Goal: Check status: Check status

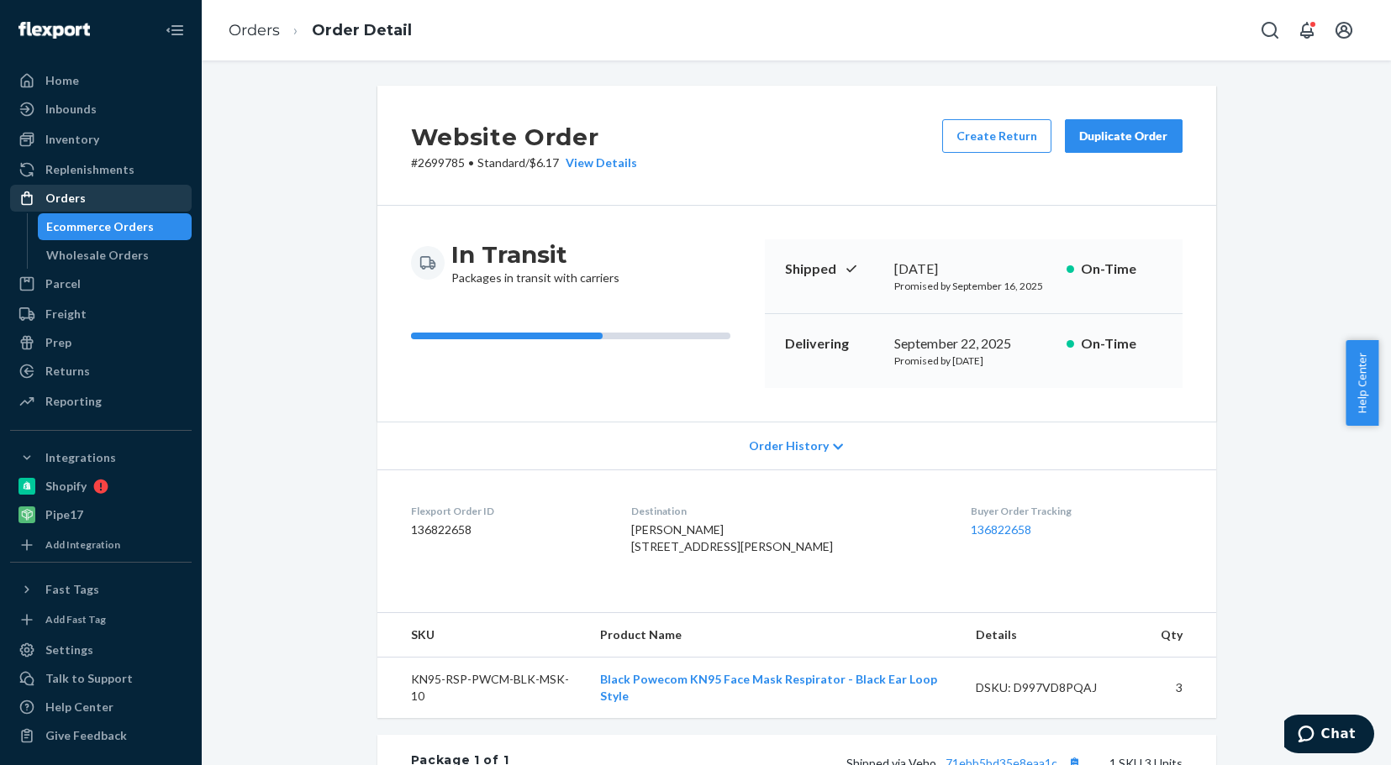
scroll to position [252, 0]
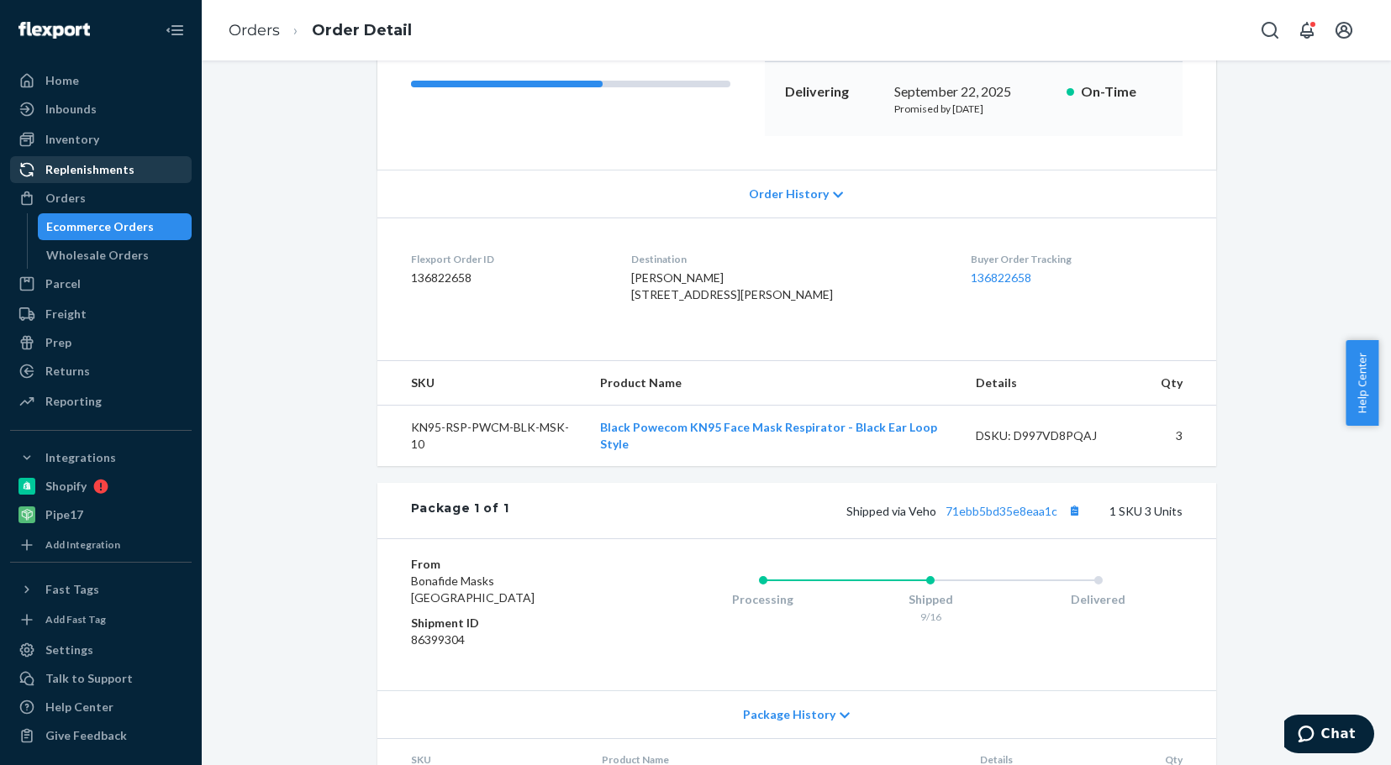
drag, startPoint x: 100, startPoint y: 194, endPoint x: 148, endPoint y: 159, distance: 59.5
click at [100, 194] on div "Orders" at bounding box center [101, 199] width 178 height 24
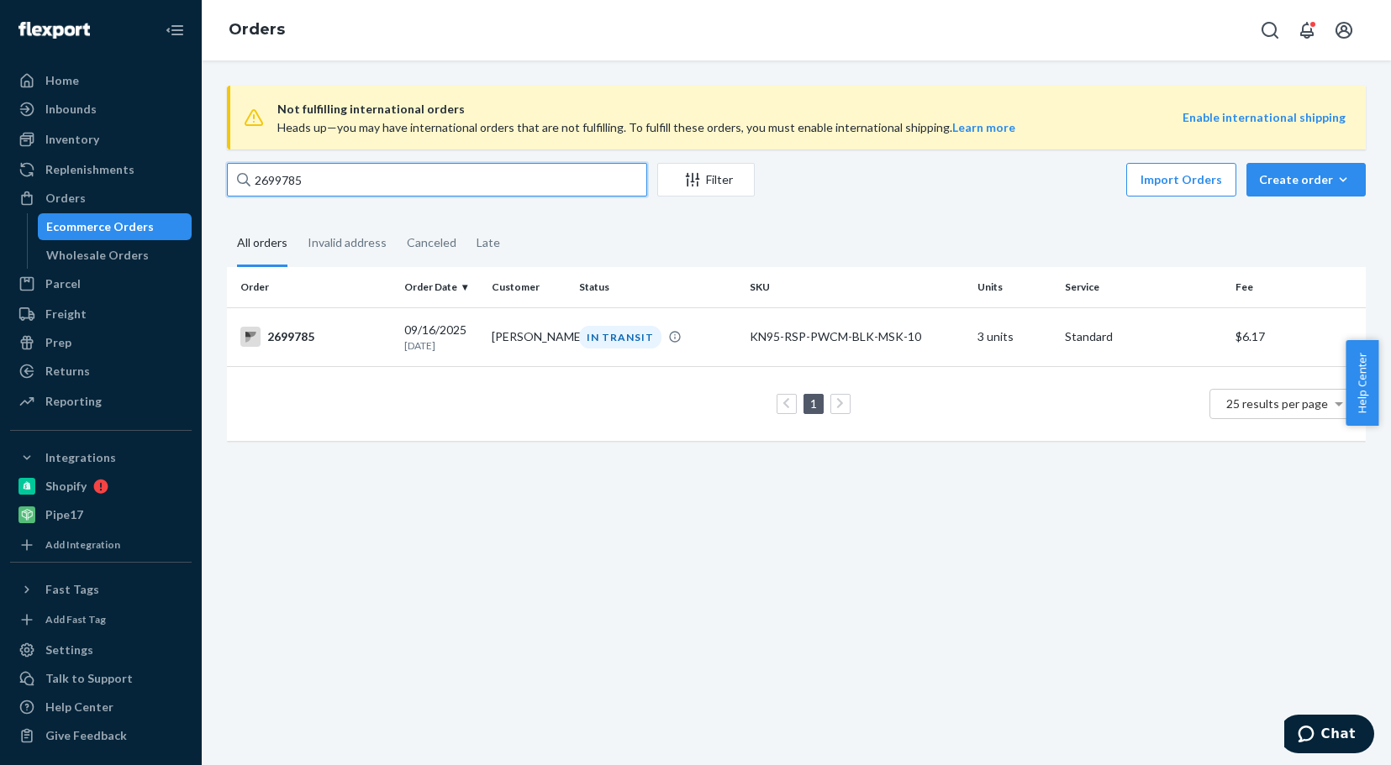
click at [325, 174] on input "2699785" at bounding box center [437, 180] width 420 height 34
type input "2"
type input "112-1170755-8730609"
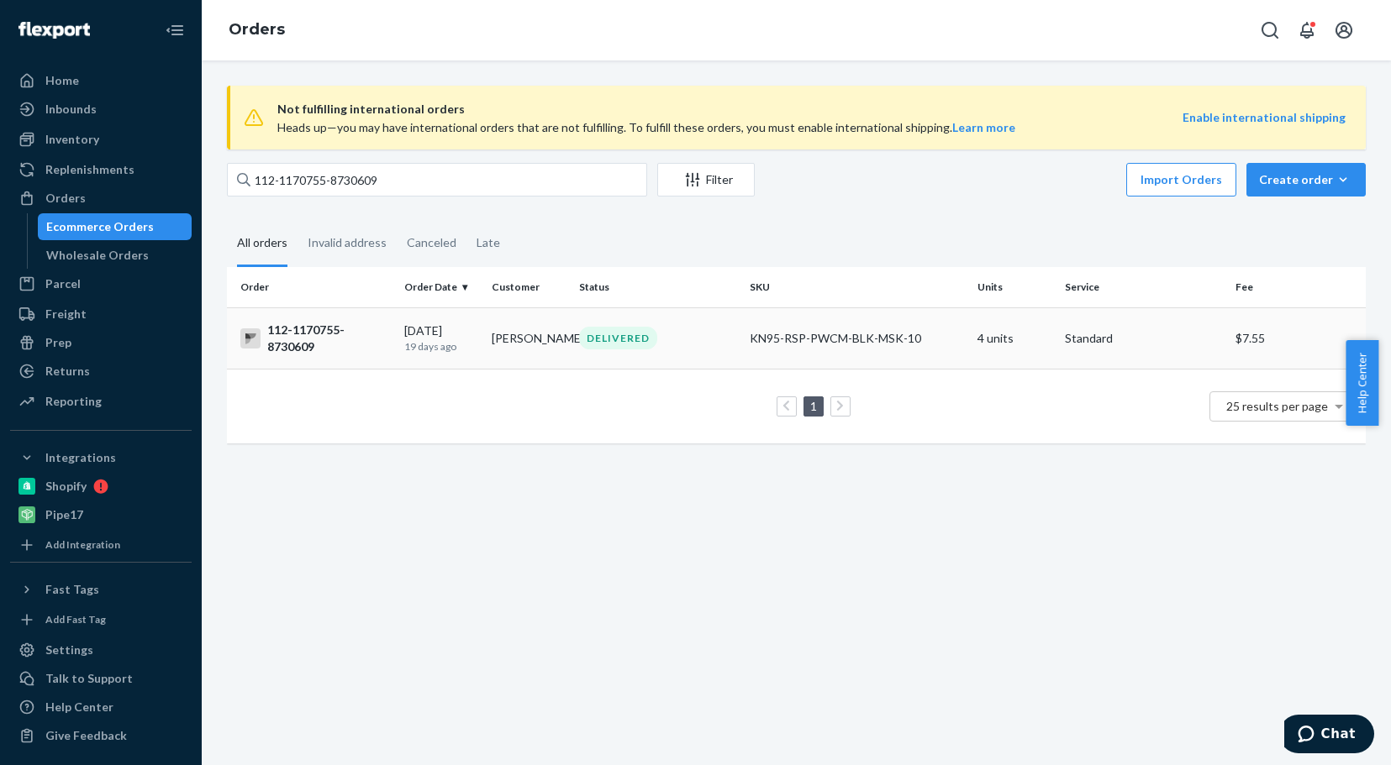
click at [302, 337] on div "112-1170755-8730609" at bounding box center [315, 339] width 150 height 34
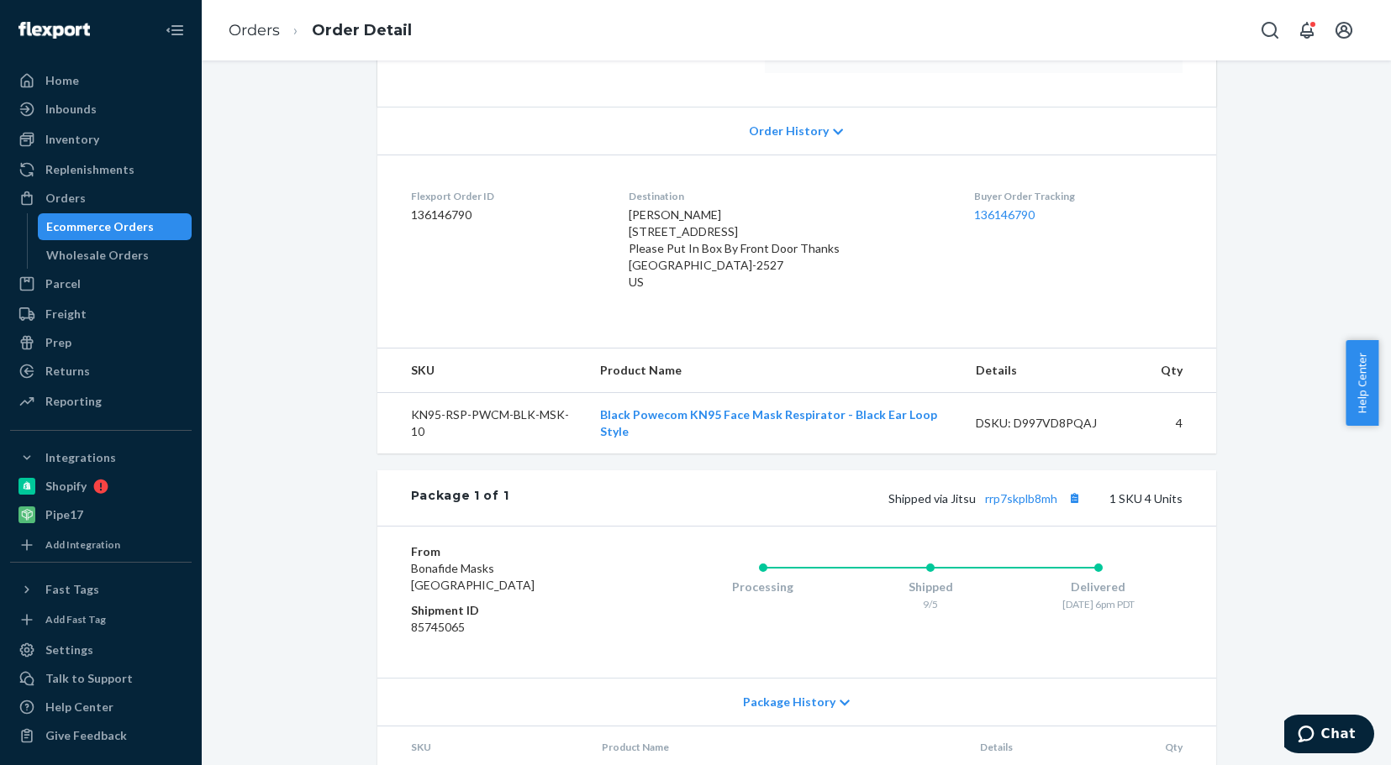
scroll to position [399, 0]
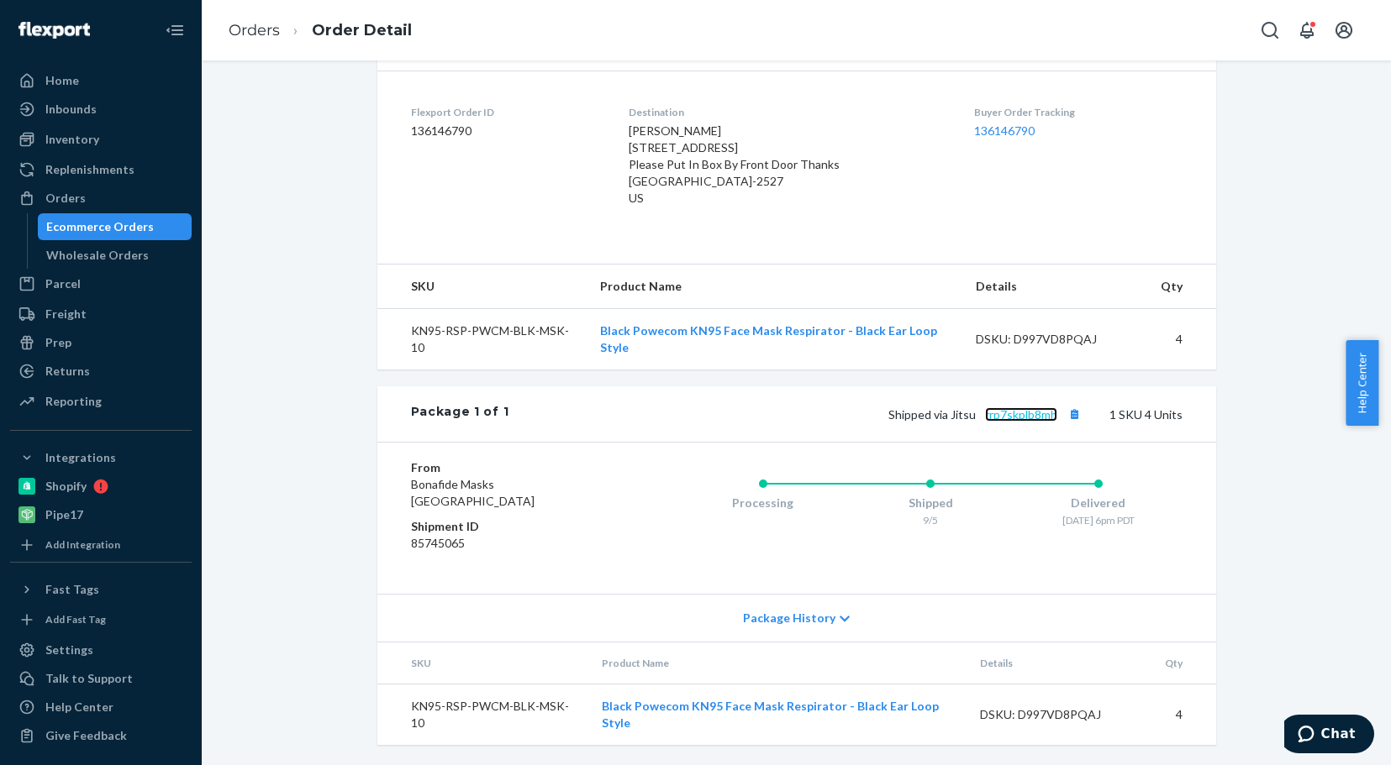
click at [993, 410] on link "rrp7skplb8mh" at bounding box center [1021, 415] width 72 height 14
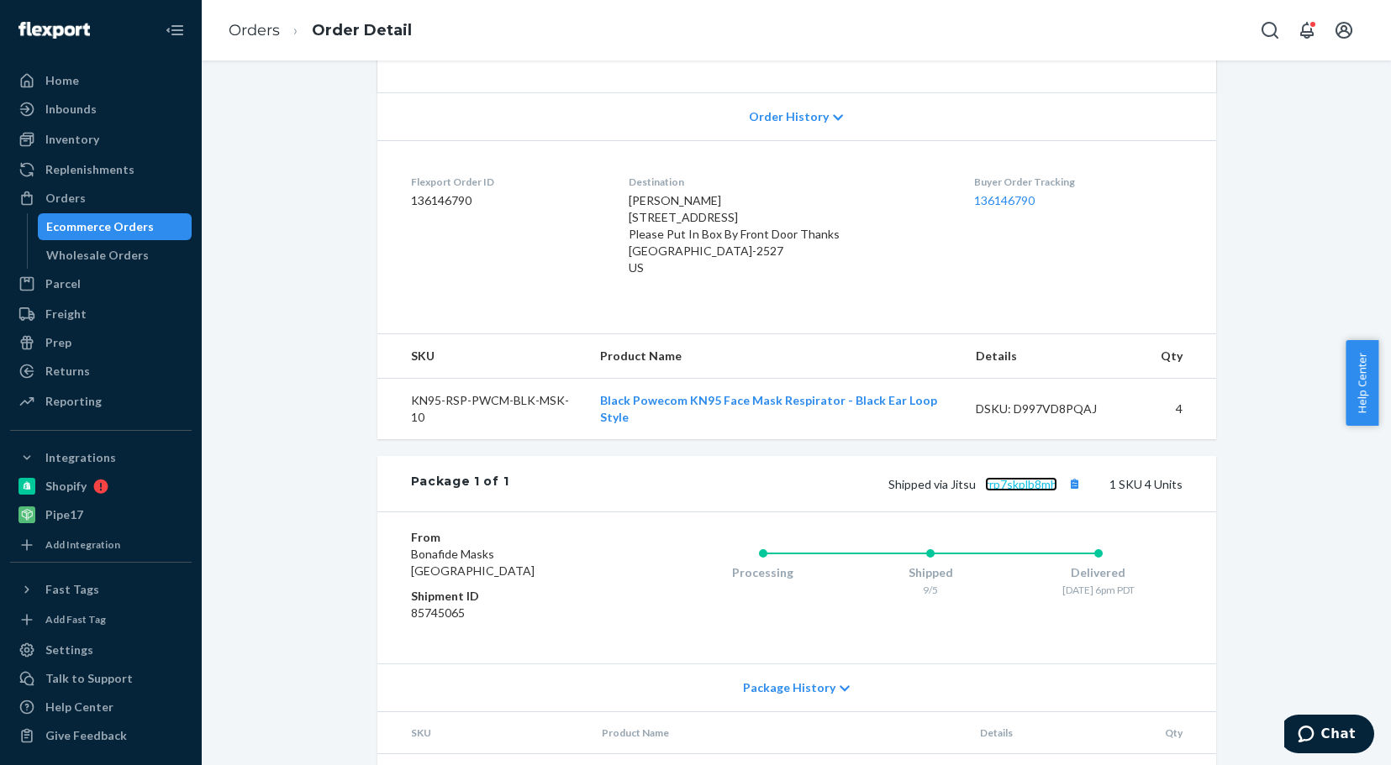
scroll to position [336, 0]
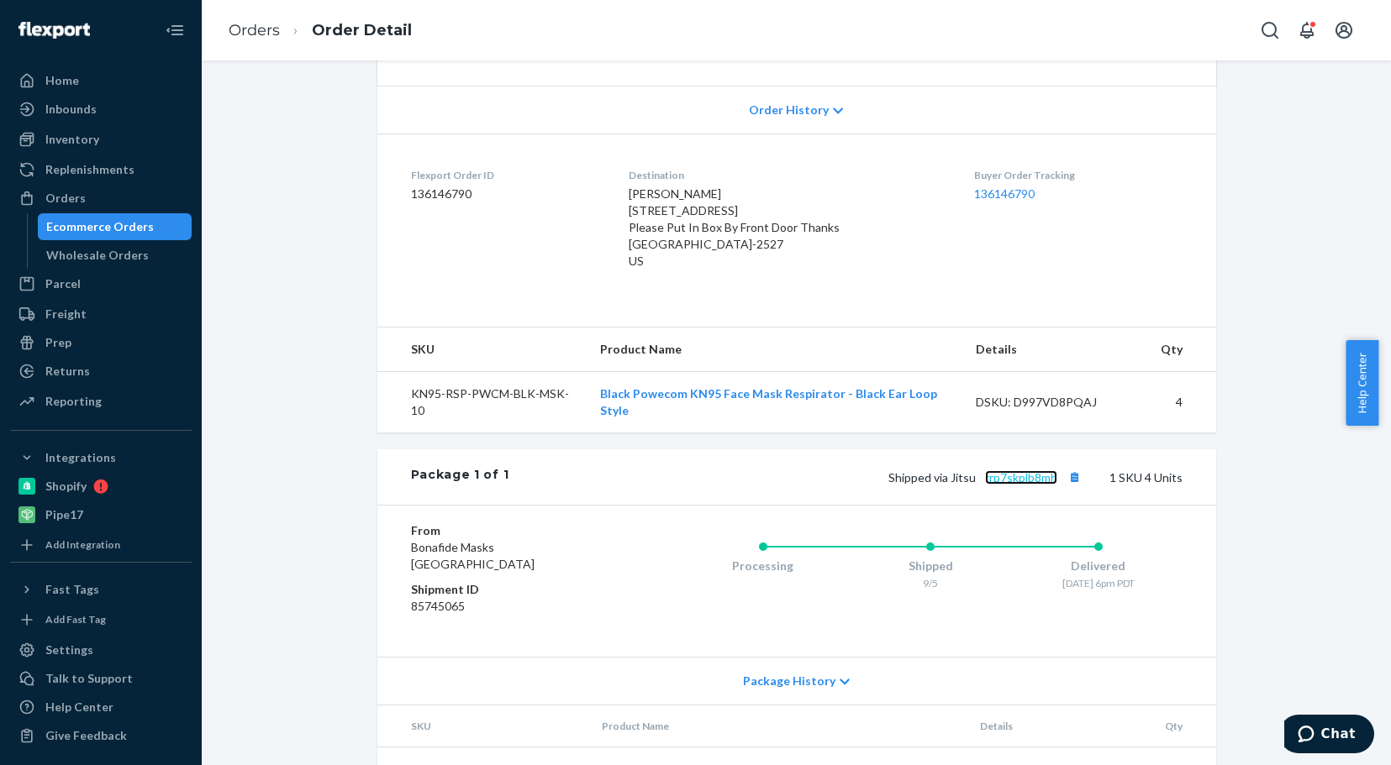
click at [1004, 480] on link "rrp7skplb8mh" at bounding box center [1021, 478] width 72 height 14
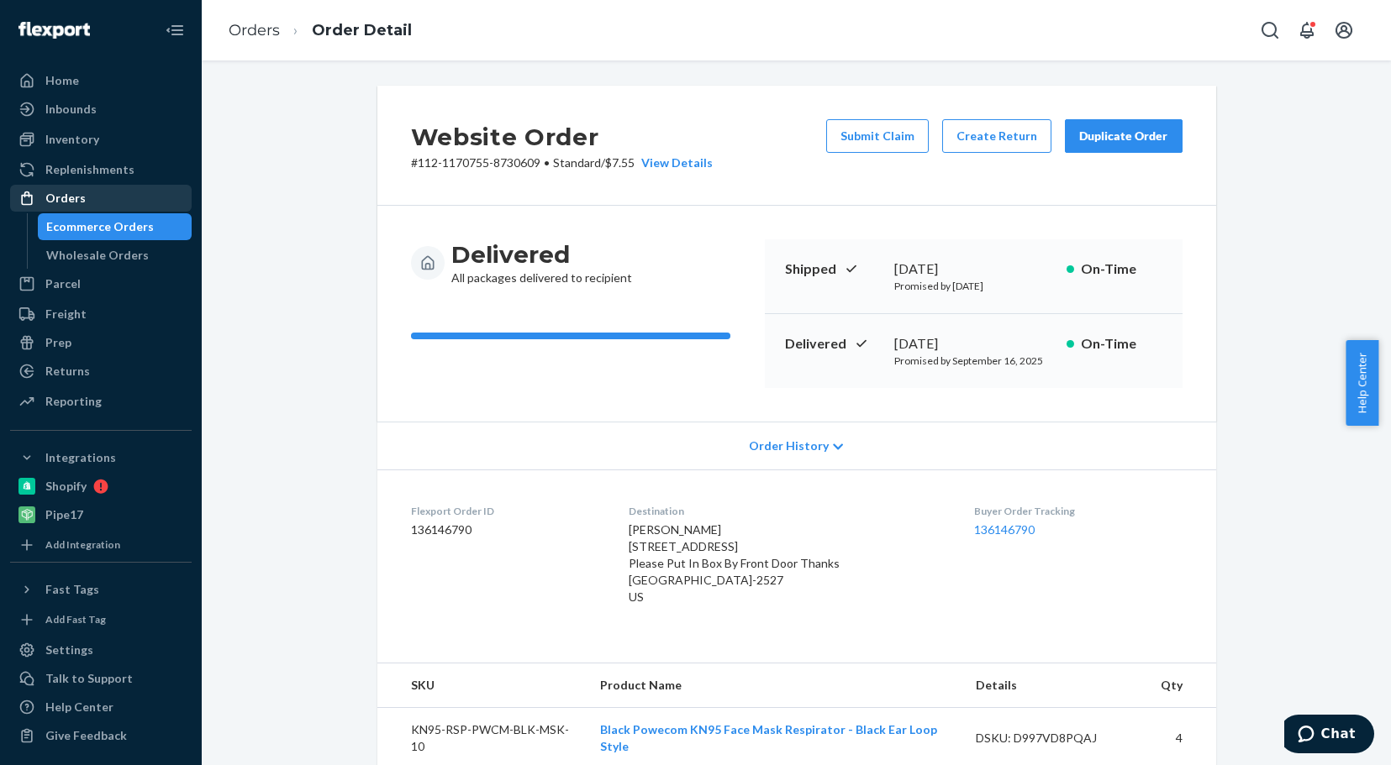
click at [77, 194] on div "Orders" at bounding box center [65, 198] width 40 height 17
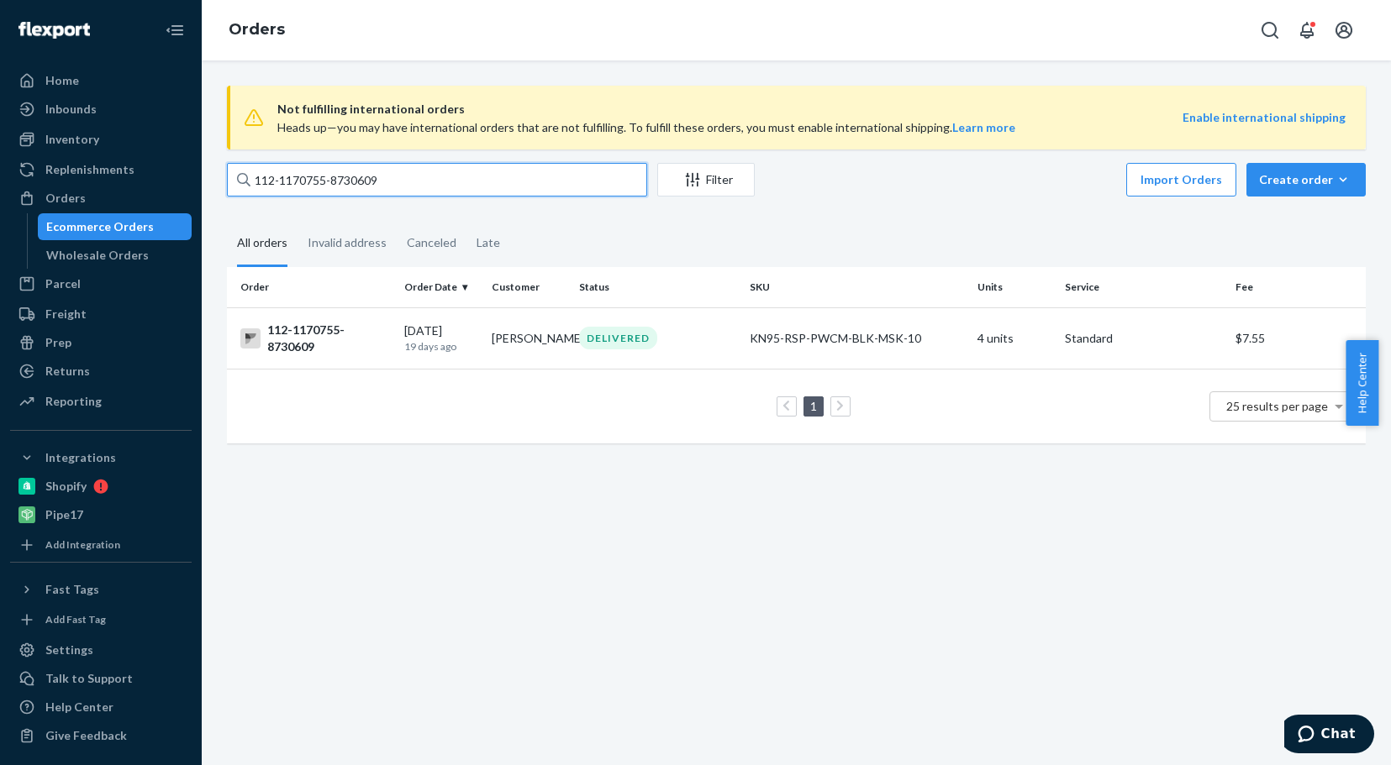
click at [412, 180] on input "112-1170755-8730609" at bounding box center [437, 180] width 420 height 34
type input "1"
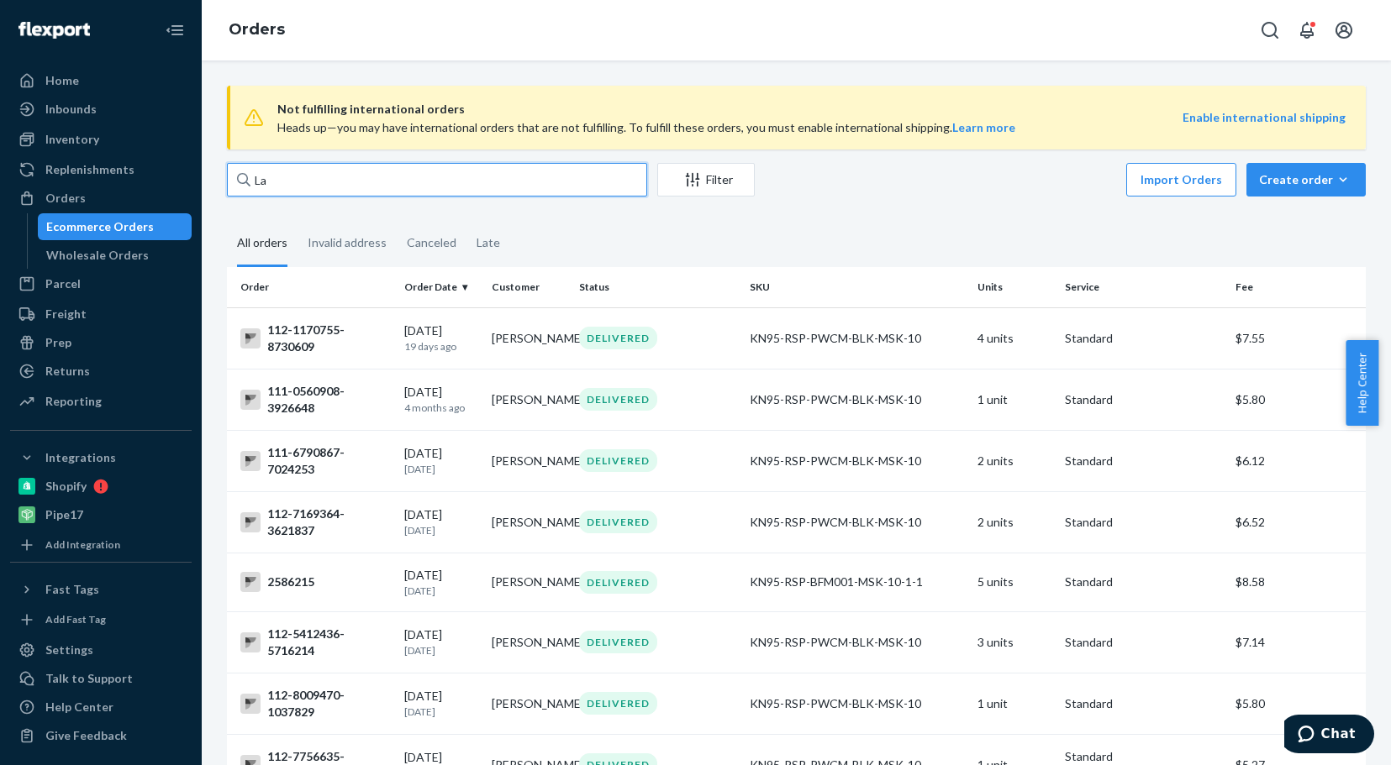
type input "L"
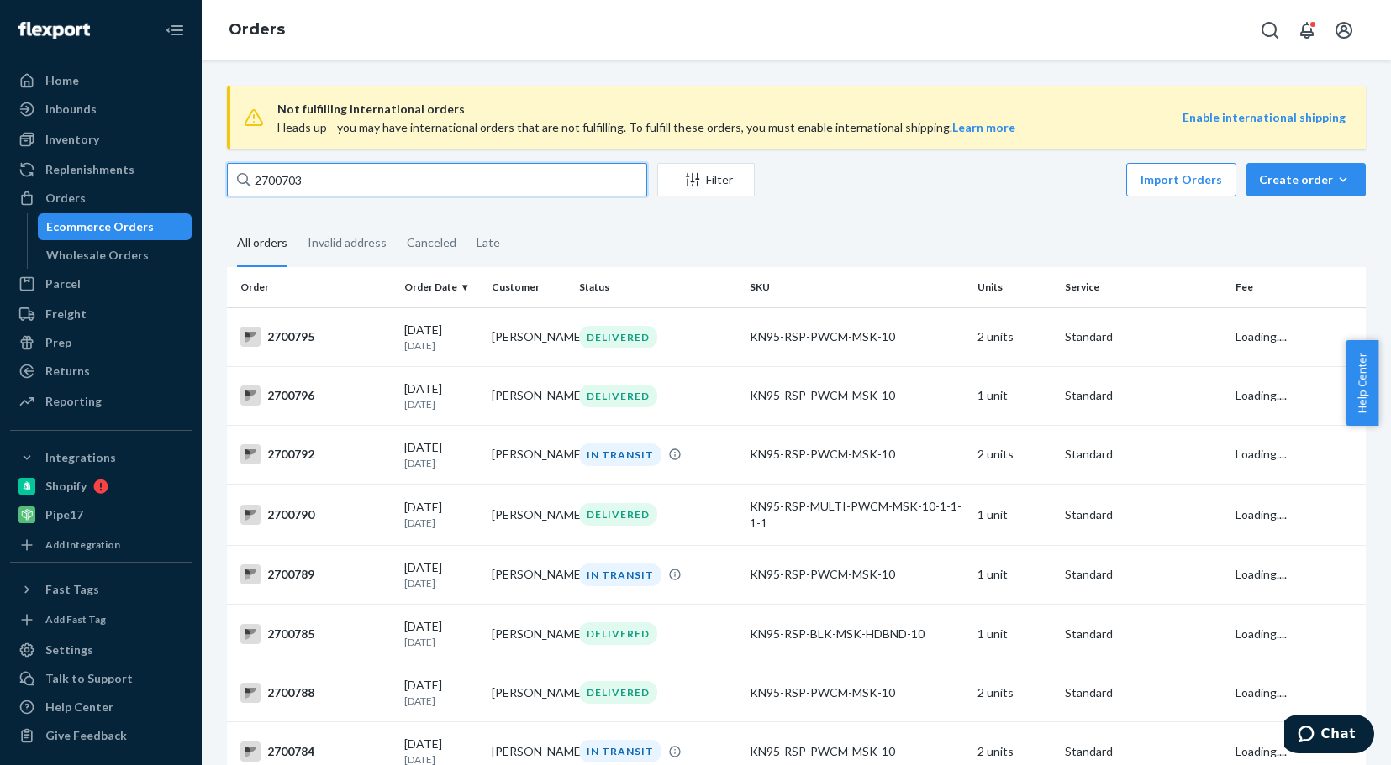
type input "2700703"
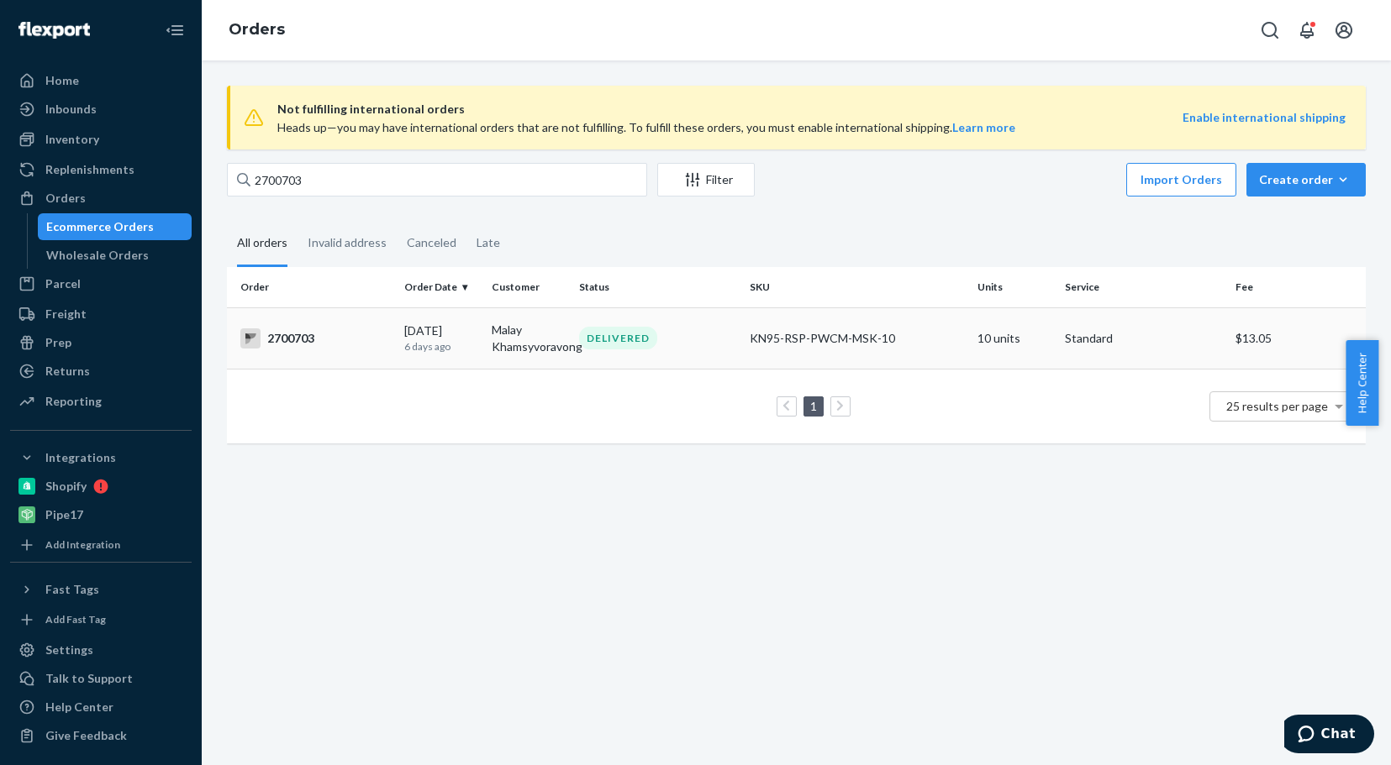
click at [301, 338] on div "2700703" at bounding box center [315, 339] width 150 height 20
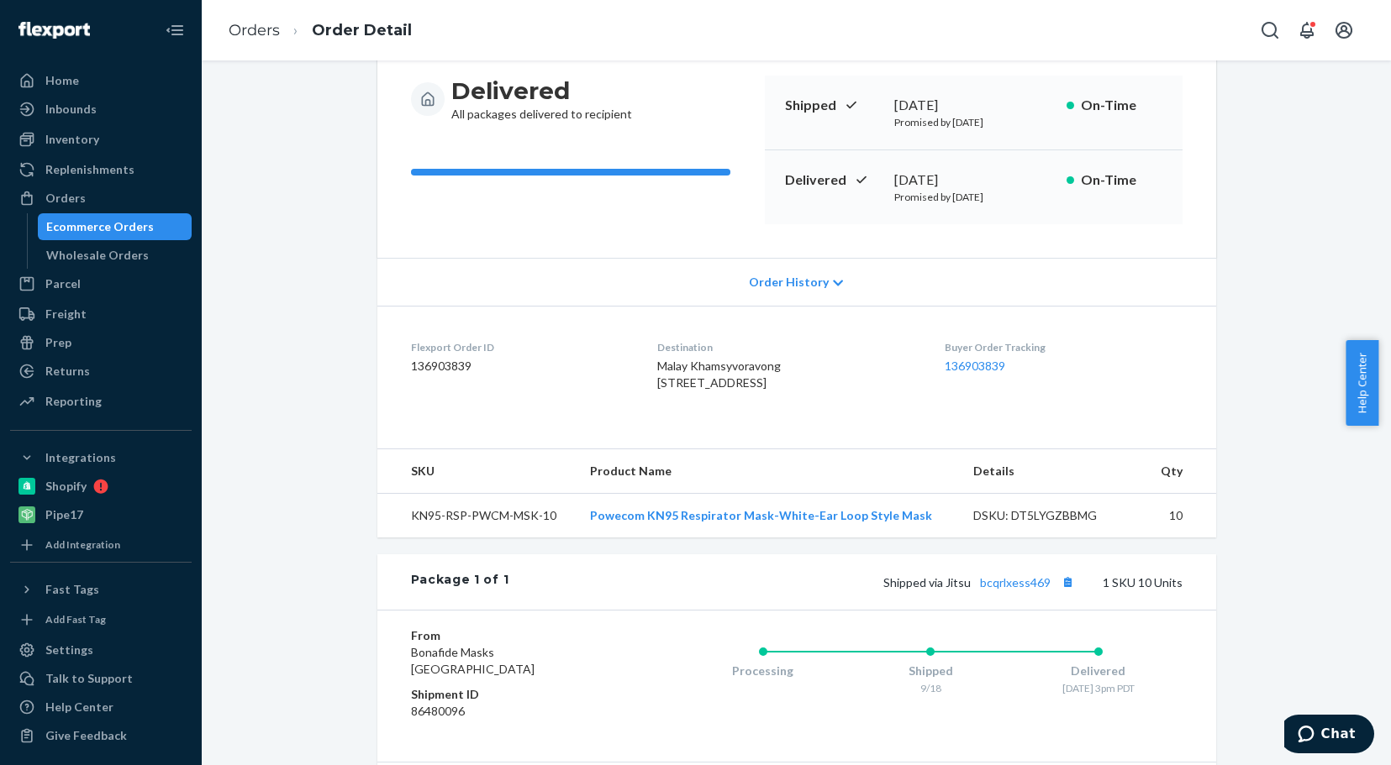
scroll to position [168, 0]
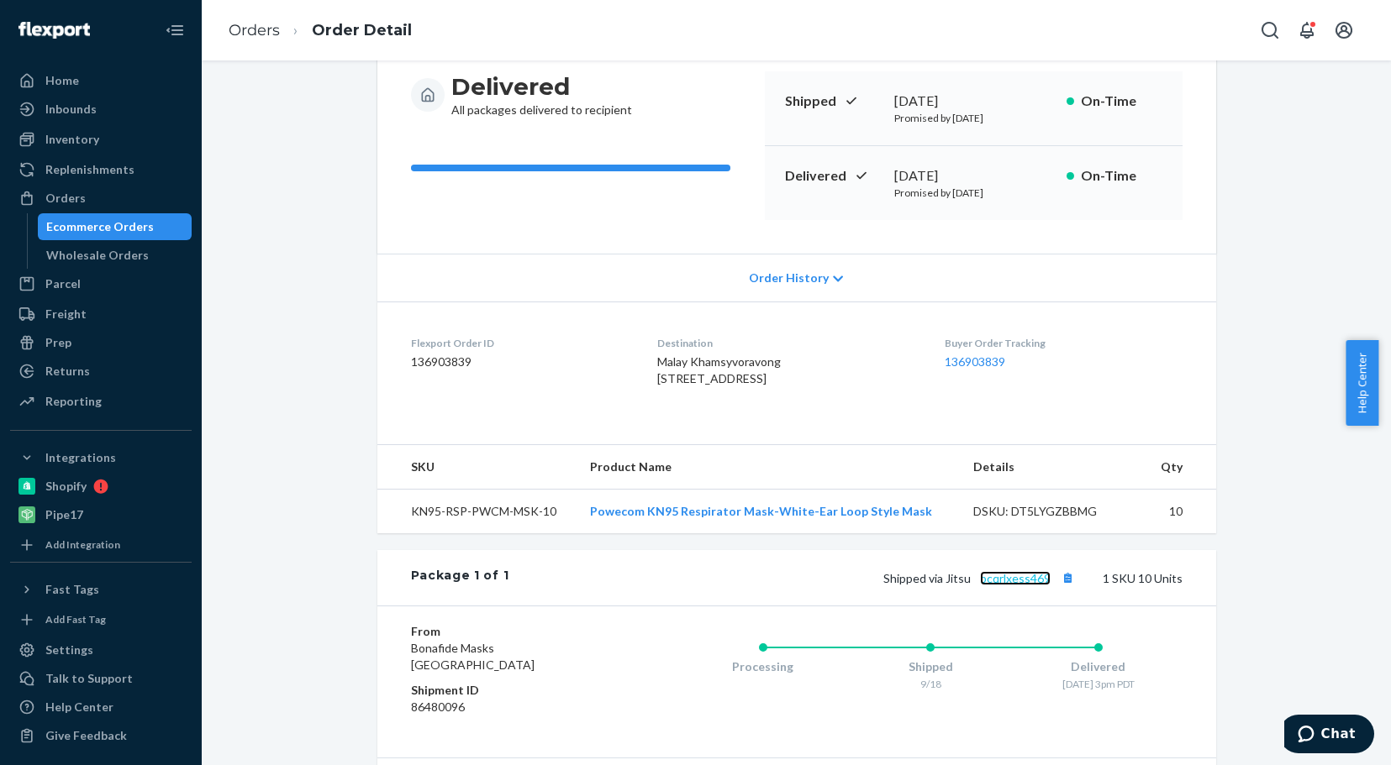
click at [1018, 586] on link "bcqrlxess469" at bounding box center [1015, 578] width 71 height 14
click at [991, 586] on link "bcqrlxess469" at bounding box center [1015, 578] width 71 height 14
drag, startPoint x: 647, startPoint y: 360, endPoint x: 750, endPoint y: 394, distance: 108.1
click at [750, 386] on span "Malay Khamsyvoravong [STREET_ADDRESS]" at bounding box center [719, 370] width 124 height 31
copy span "Malay Khamsyvoravong [STREET_ADDRESS]"
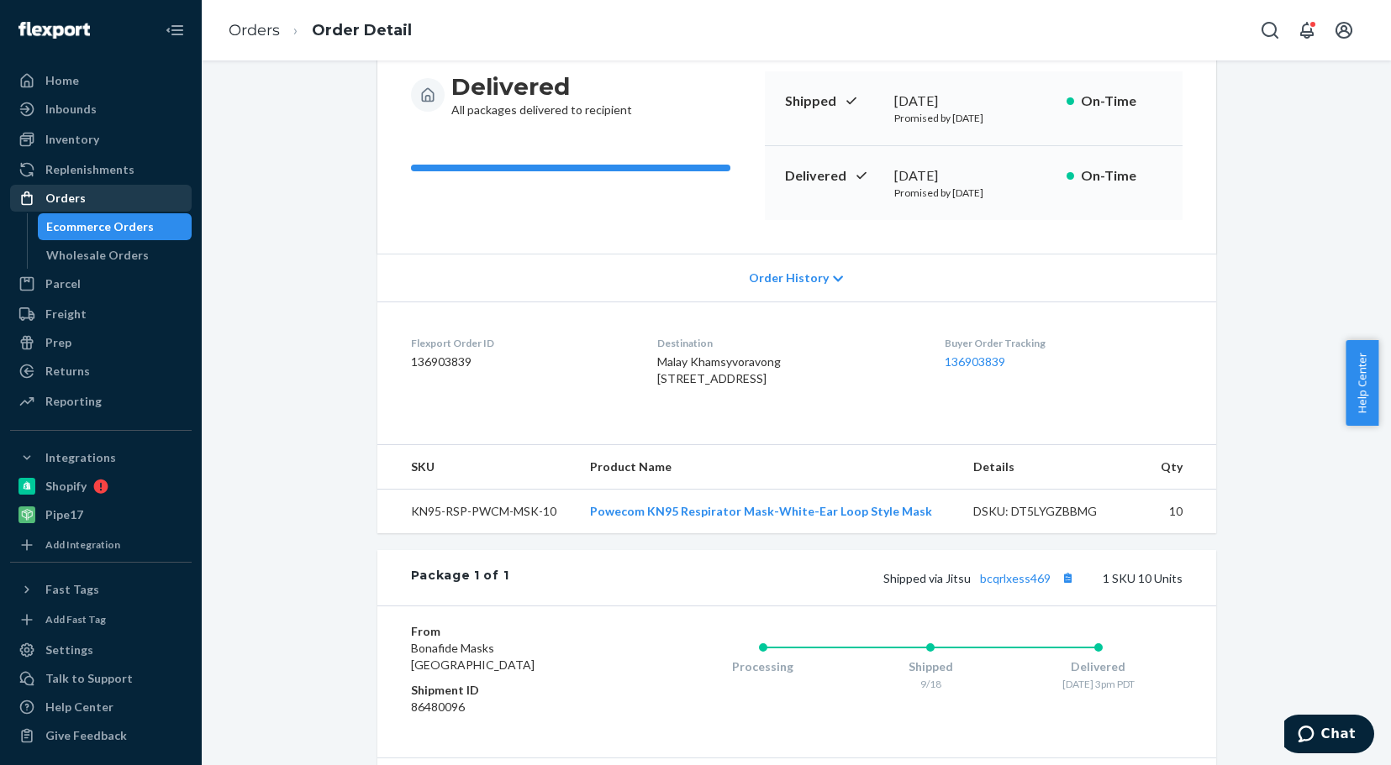
click at [82, 202] on div "Orders" at bounding box center [65, 198] width 40 height 17
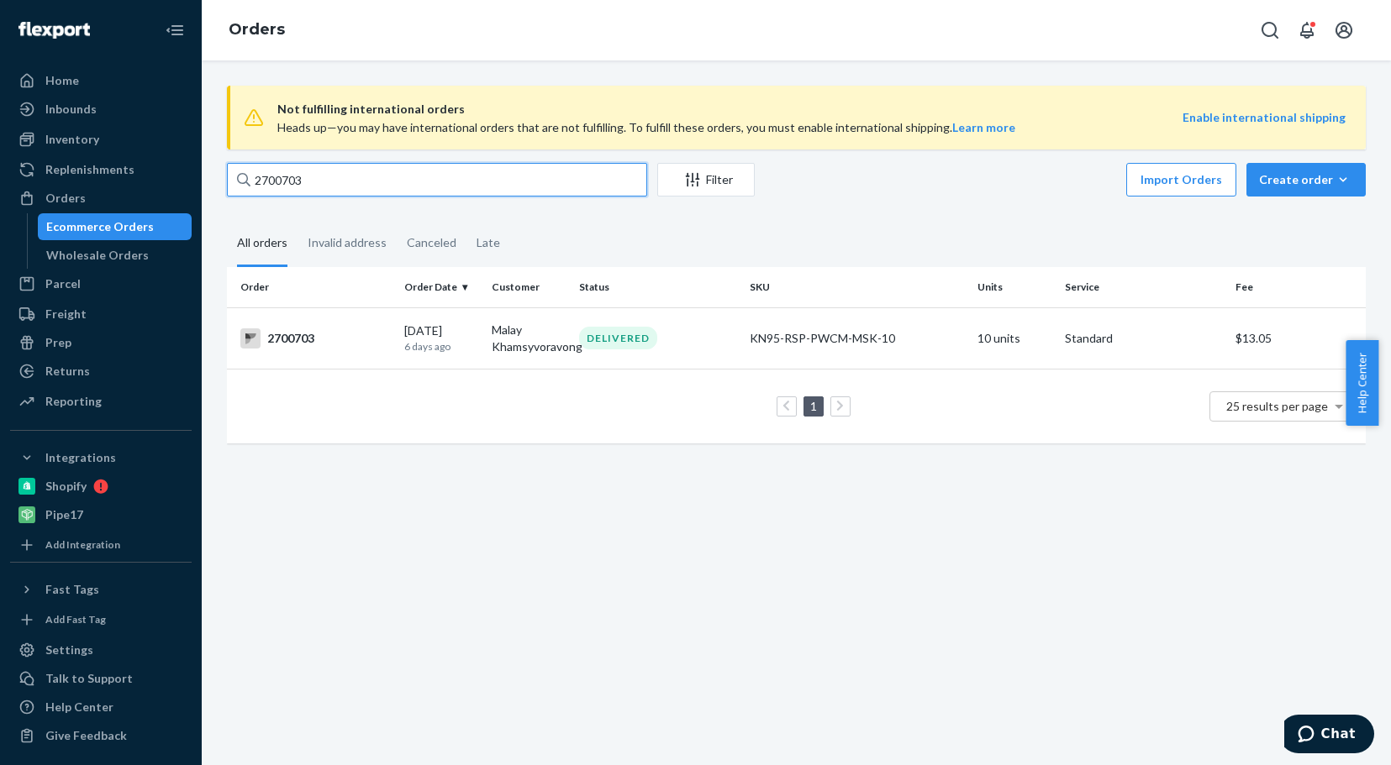
click at [330, 181] on input "2700703" at bounding box center [437, 180] width 420 height 34
type input "2"
type input "112-1170755-8730609"
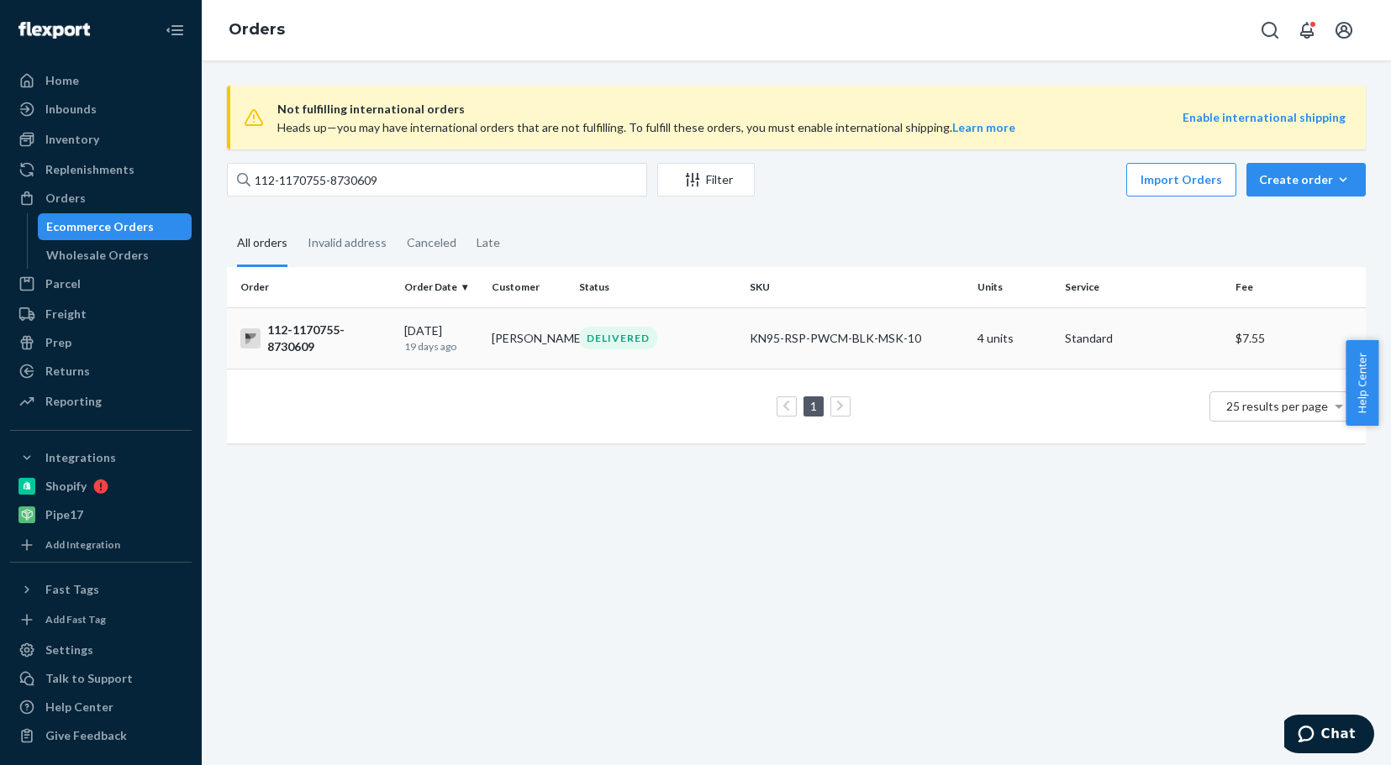
click at [312, 330] on div "112-1170755-8730609" at bounding box center [315, 339] width 150 height 34
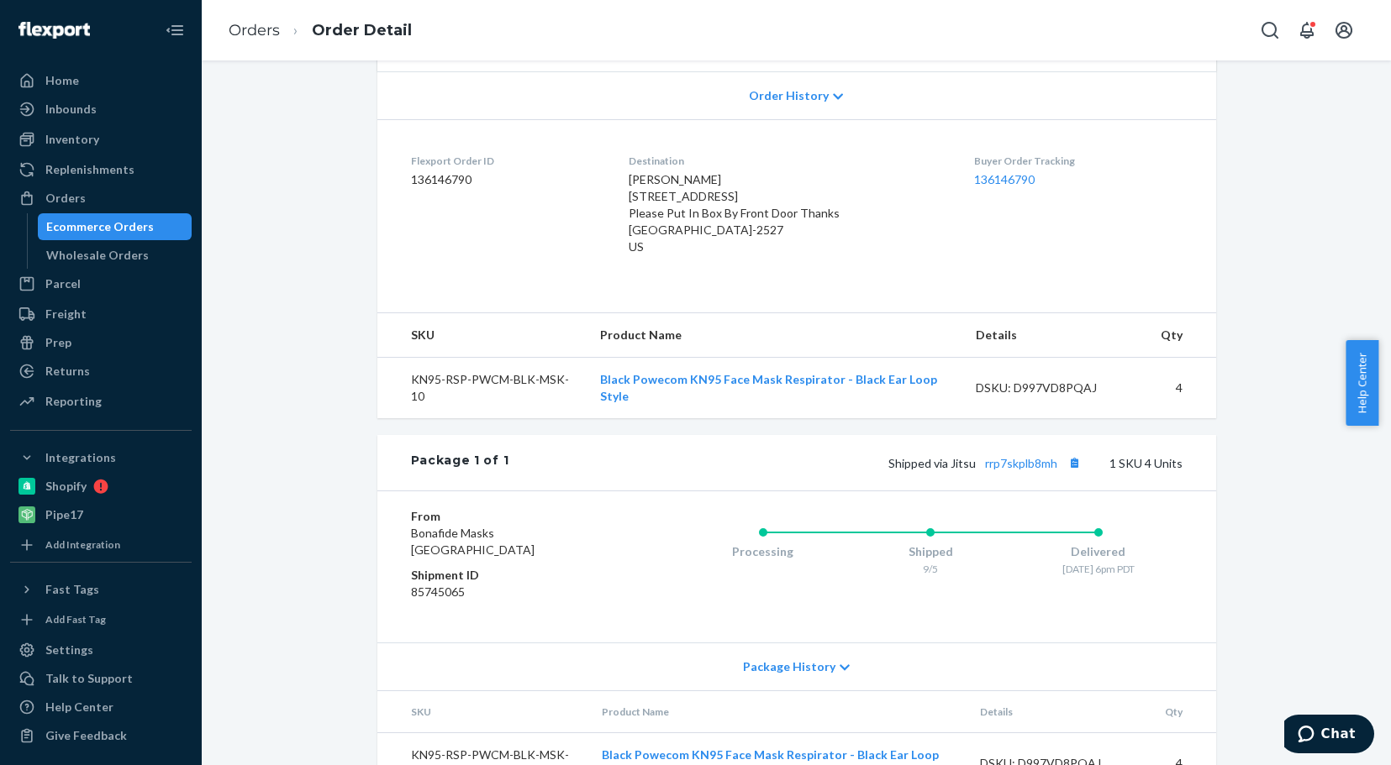
scroll to position [399, 0]
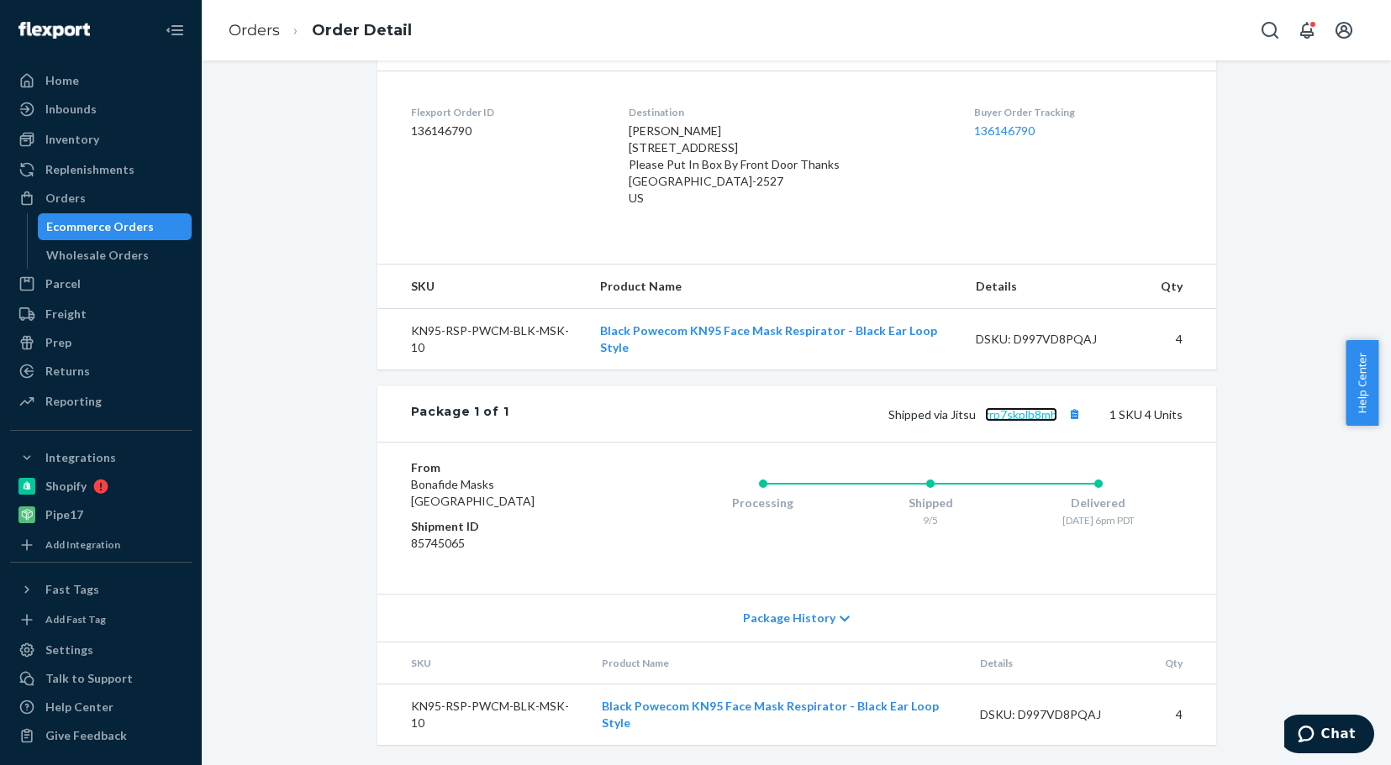
click at [1013, 413] on link "rrp7skplb8mh" at bounding box center [1021, 415] width 72 height 14
click at [75, 191] on div "Orders" at bounding box center [65, 198] width 40 height 17
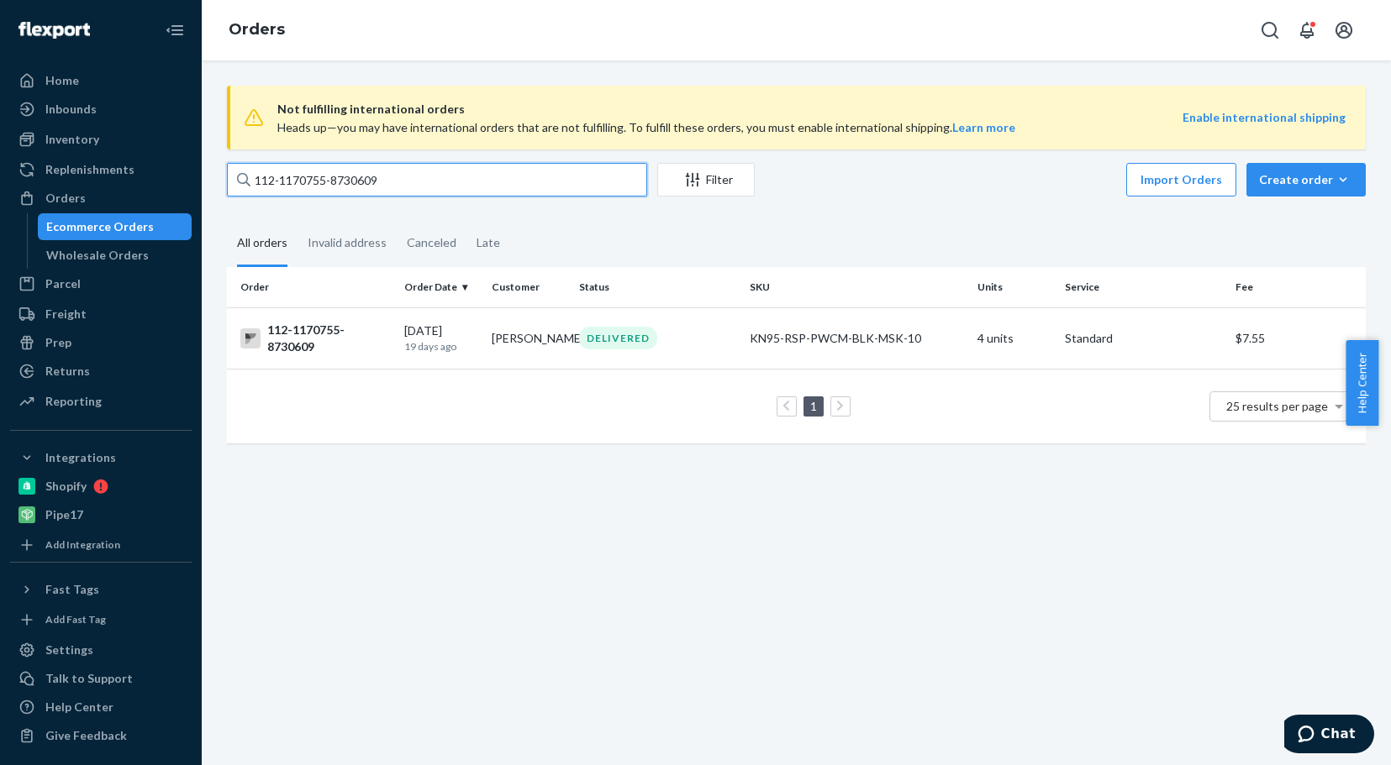
click at [431, 178] on input "112-1170755-8730609" at bounding box center [437, 180] width 420 height 34
type input "1"
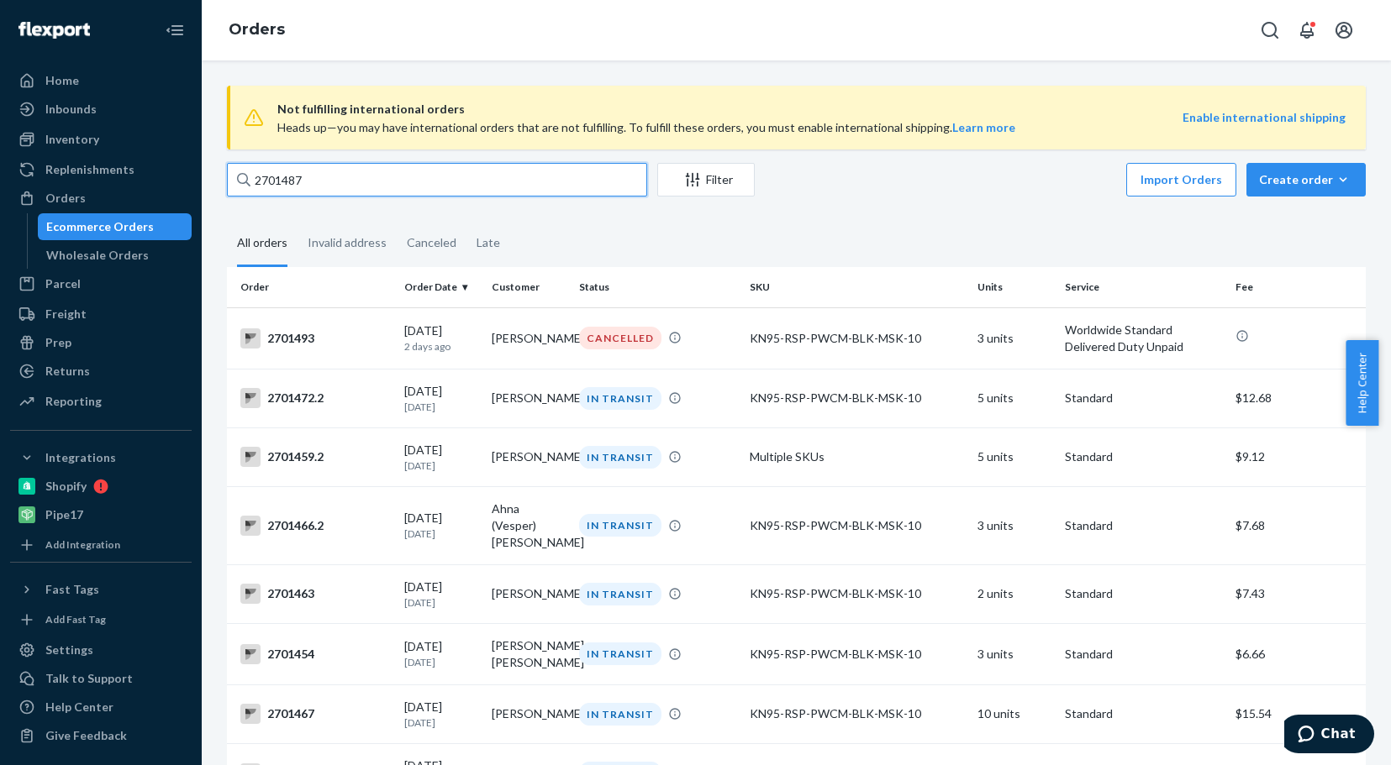
type input "2701487"
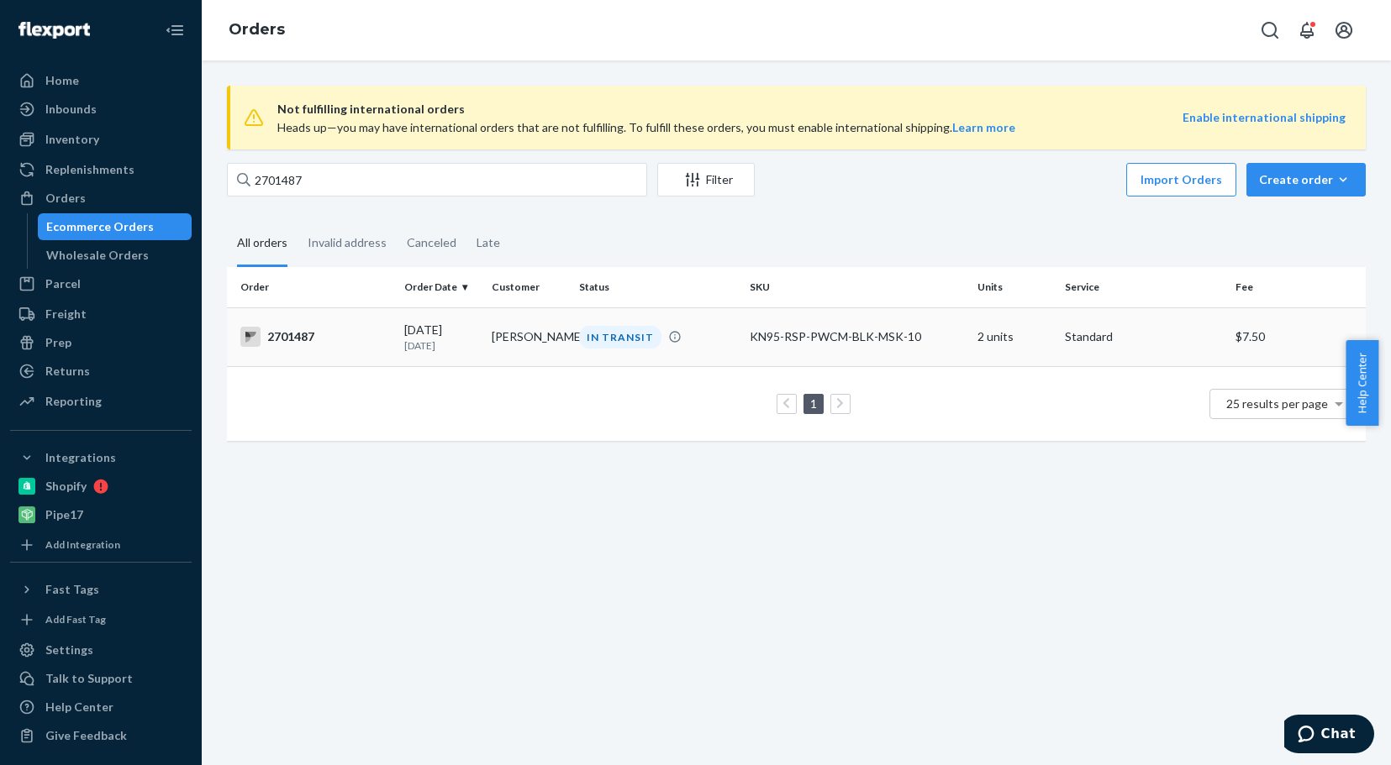
click at [305, 331] on div "2701487" at bounding box center [315, 337] width 150 height 20
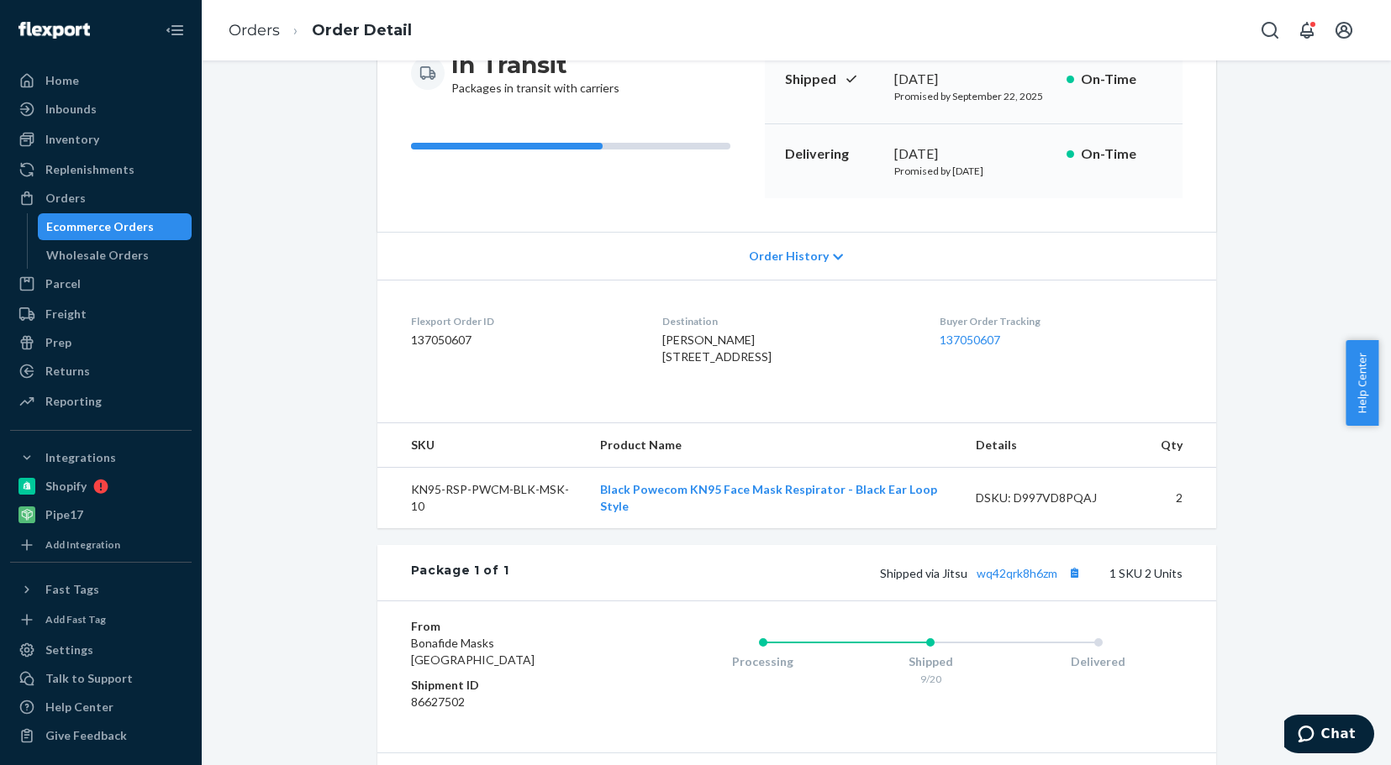
scroll to position [252, 0]
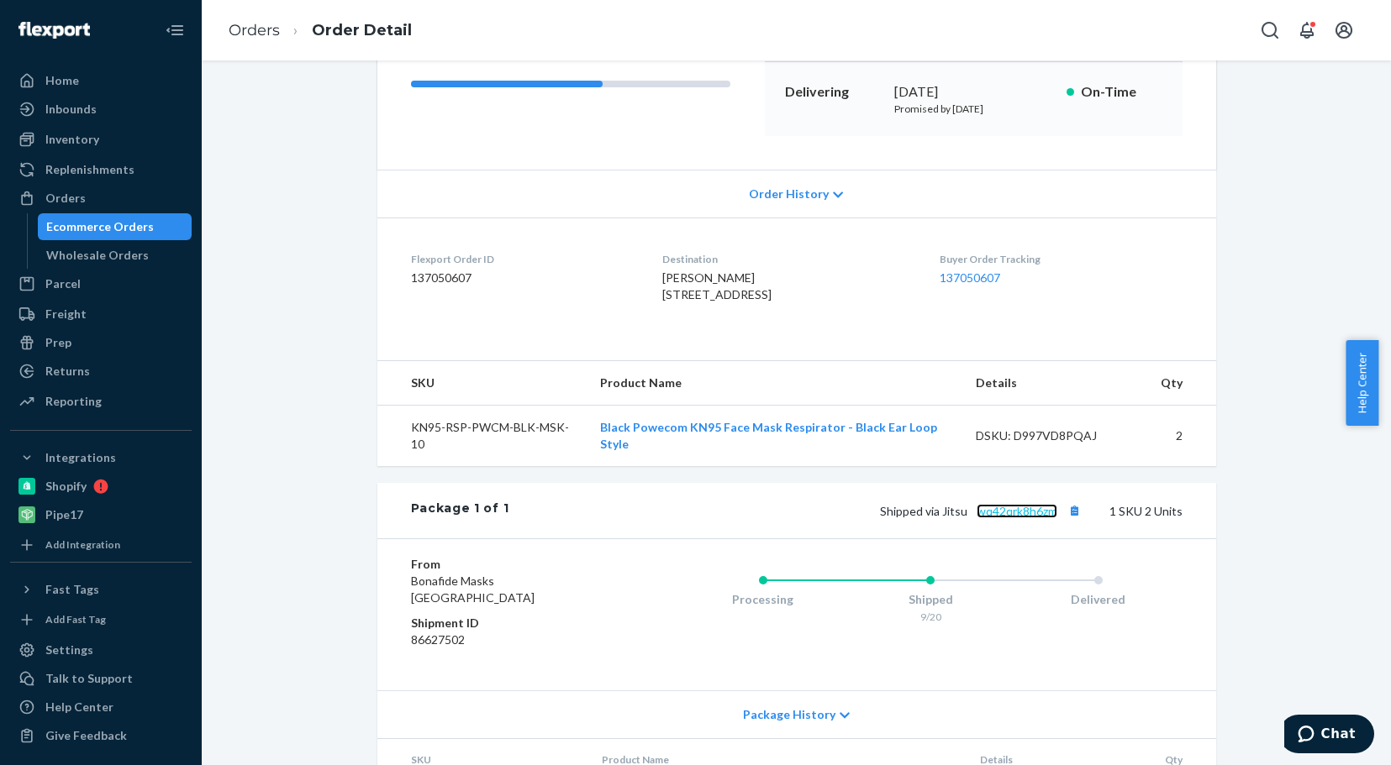
click at [1013, 518] on link "wq42qrk8h6zm" at bounding box center [1016, 511] width 81 height 14
click at [60, 192] on div "Orders" at bounding box center [65, 198] width 40 height 17
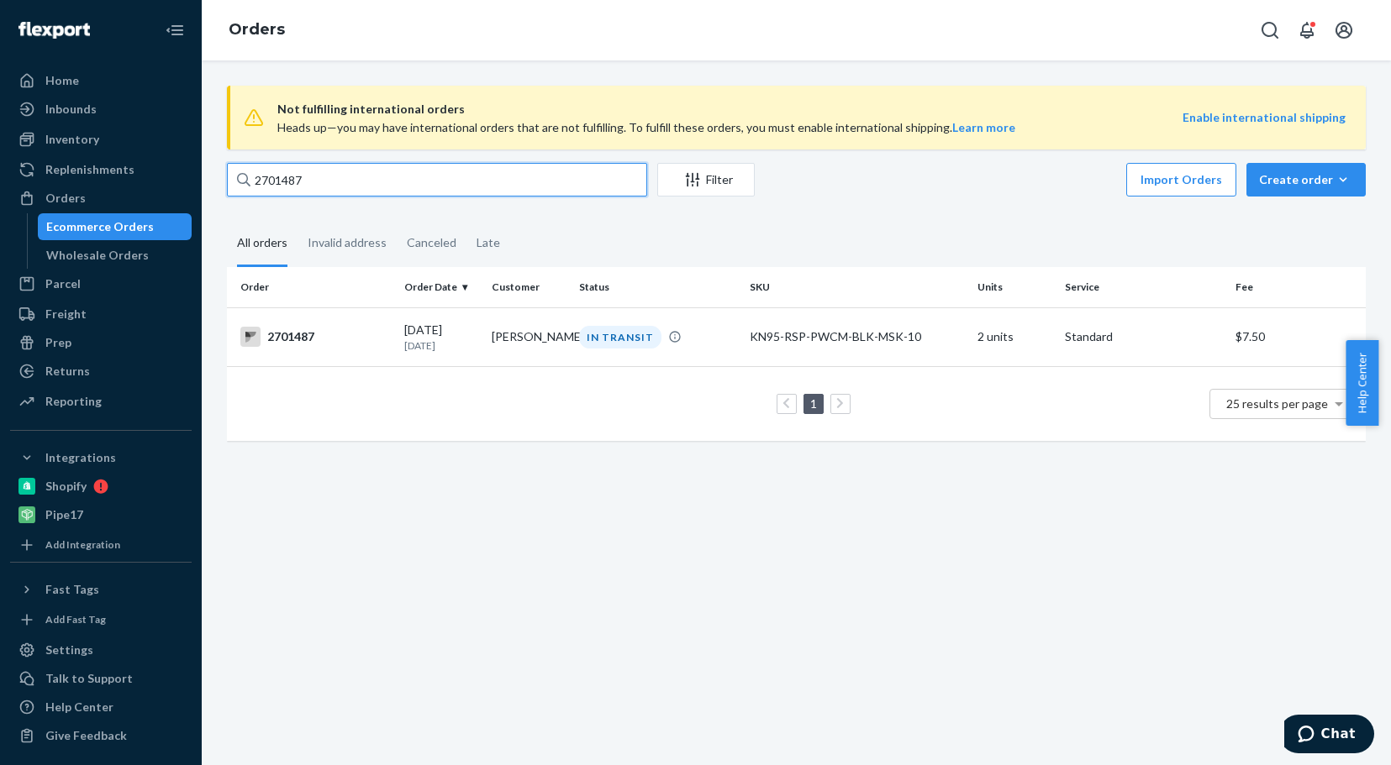
click at [318, 181] on input "2701487" at bounding box center [437, 180] width 420 height 34
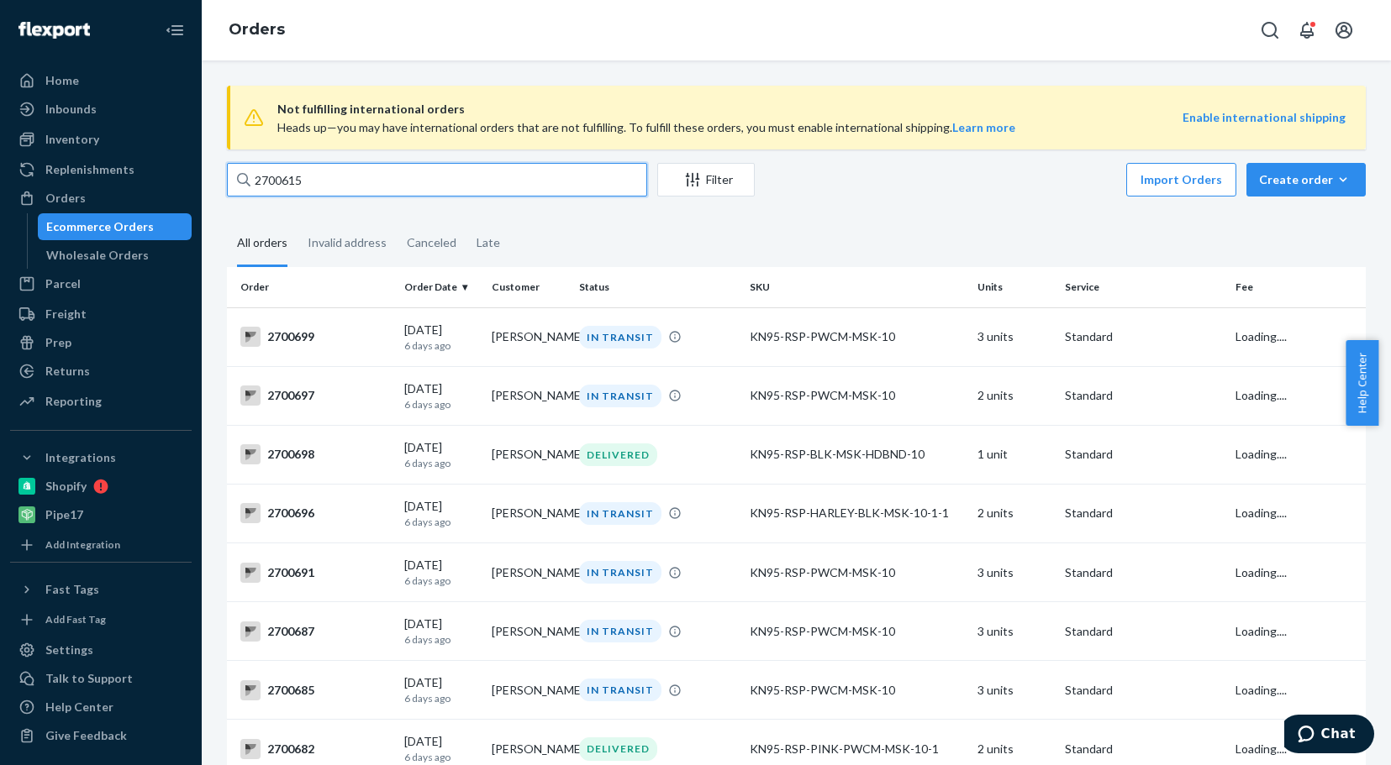
type input "2700615"
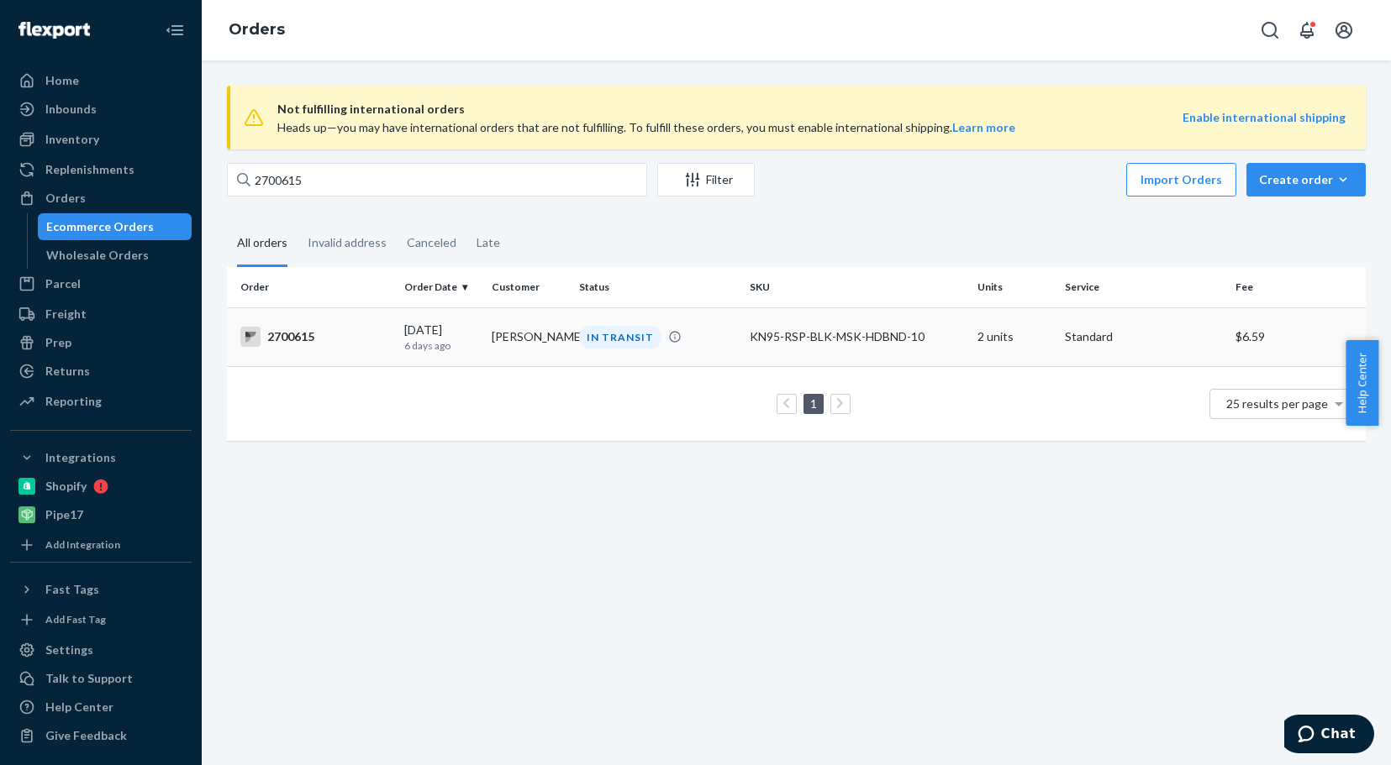
click at [292, 338] on div "2700615" at bounding box center [315, 337] width 150 height 20
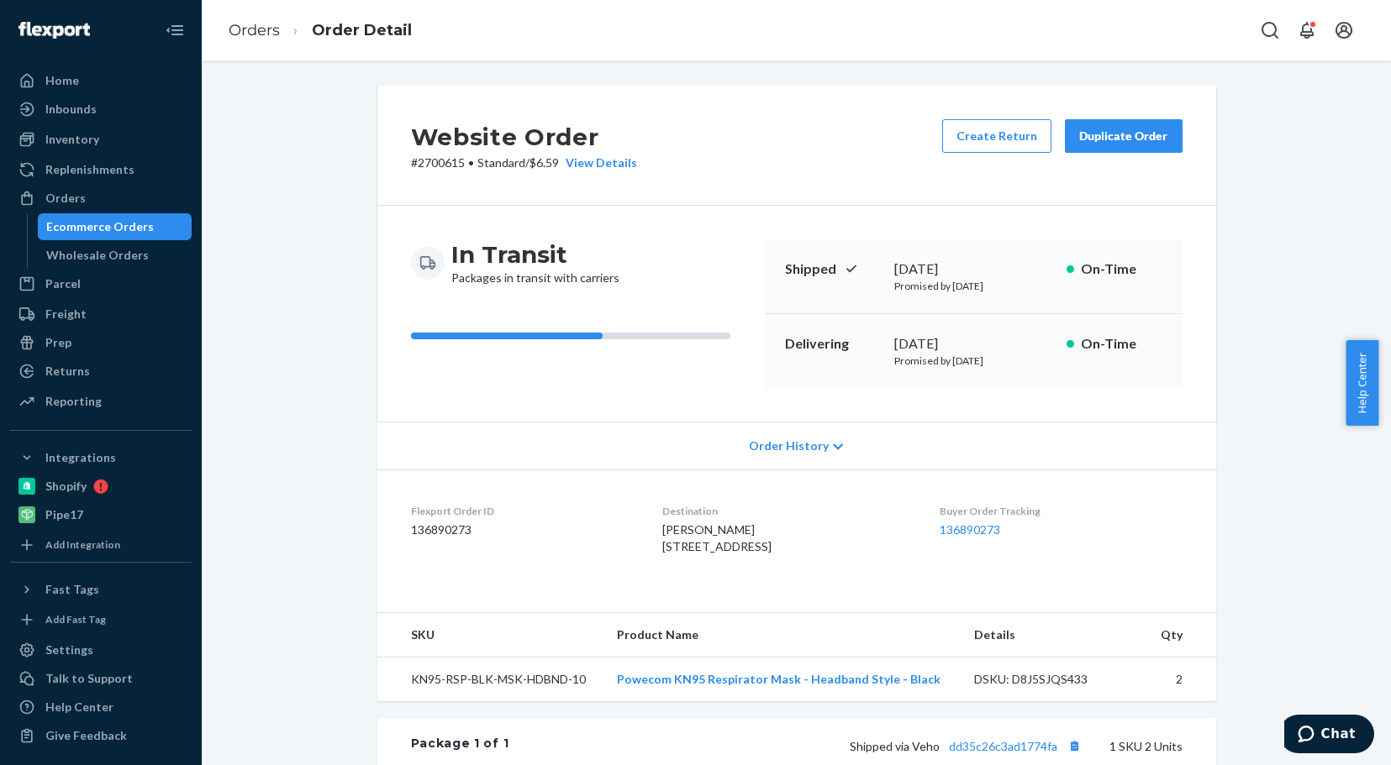
scroll to position [168, 0]
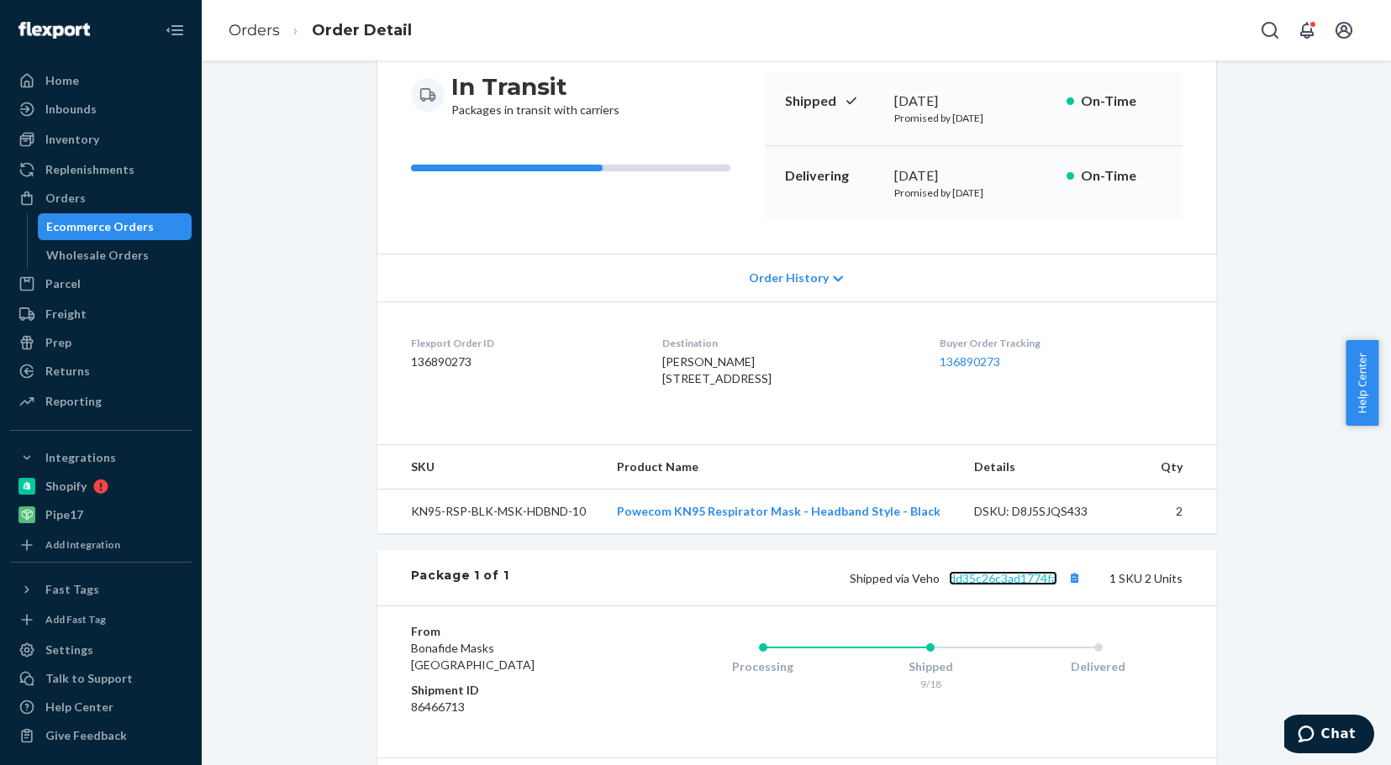
click at [960, 586] on link "dd35c26c3ad1774fa" at bounding box center [1003, 578] width 108 height 14
click at [76, 199] on div "Orders" at bounding box center [65, 198] width 40 height 17
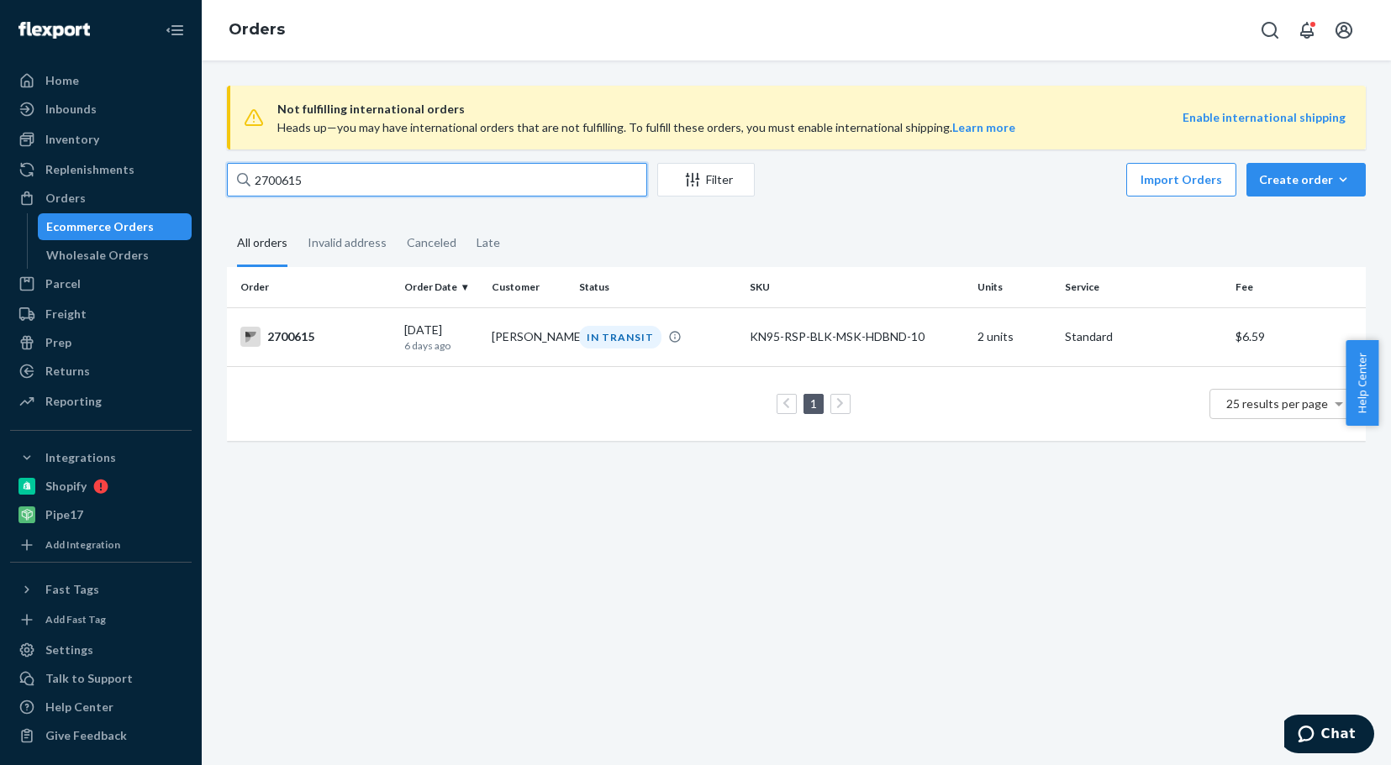
click at [337, 176] on input "2700615" at bounding box center [437, 180] width 420 height 34
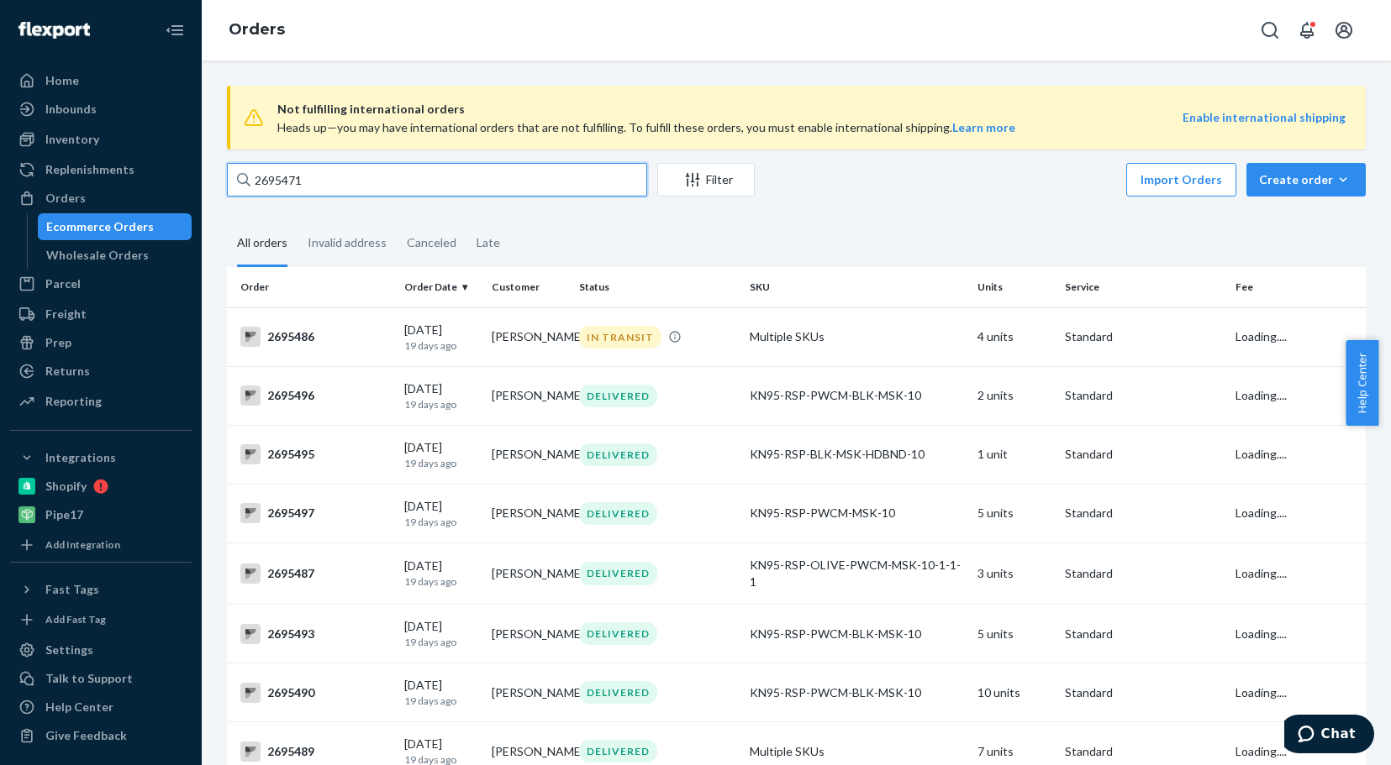
type input "2695471"
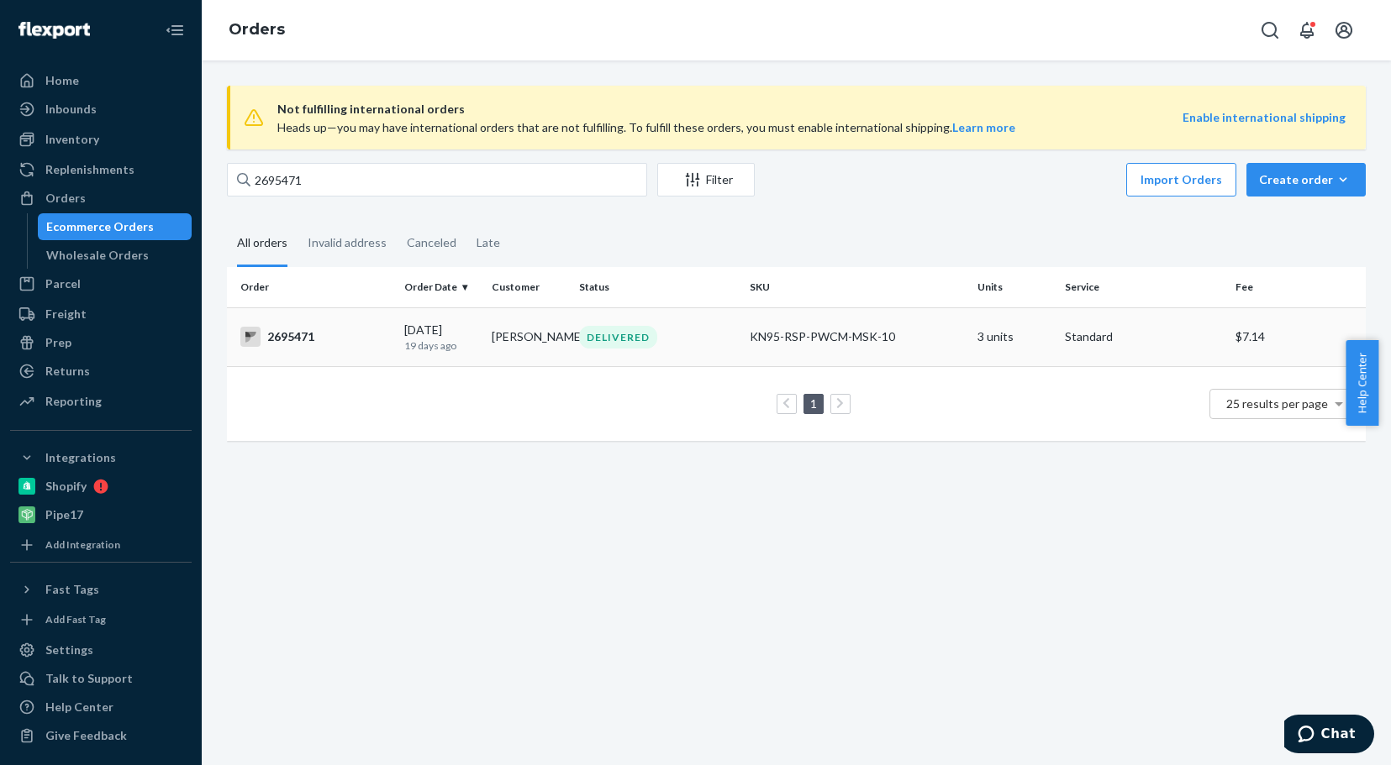
click at [291, 336] on div "2695471" at bounding box center [315, 337] width 150 height 20
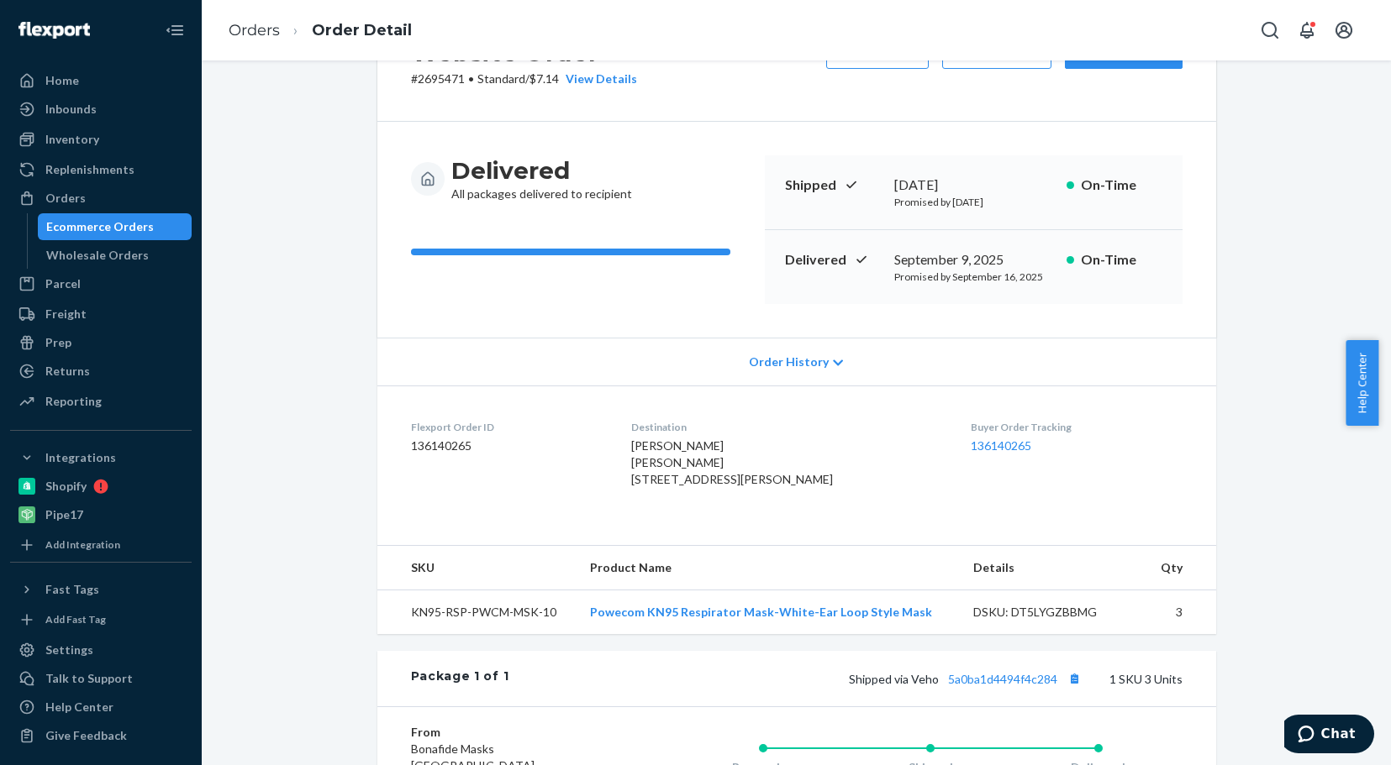
scroll to position [168, 0]
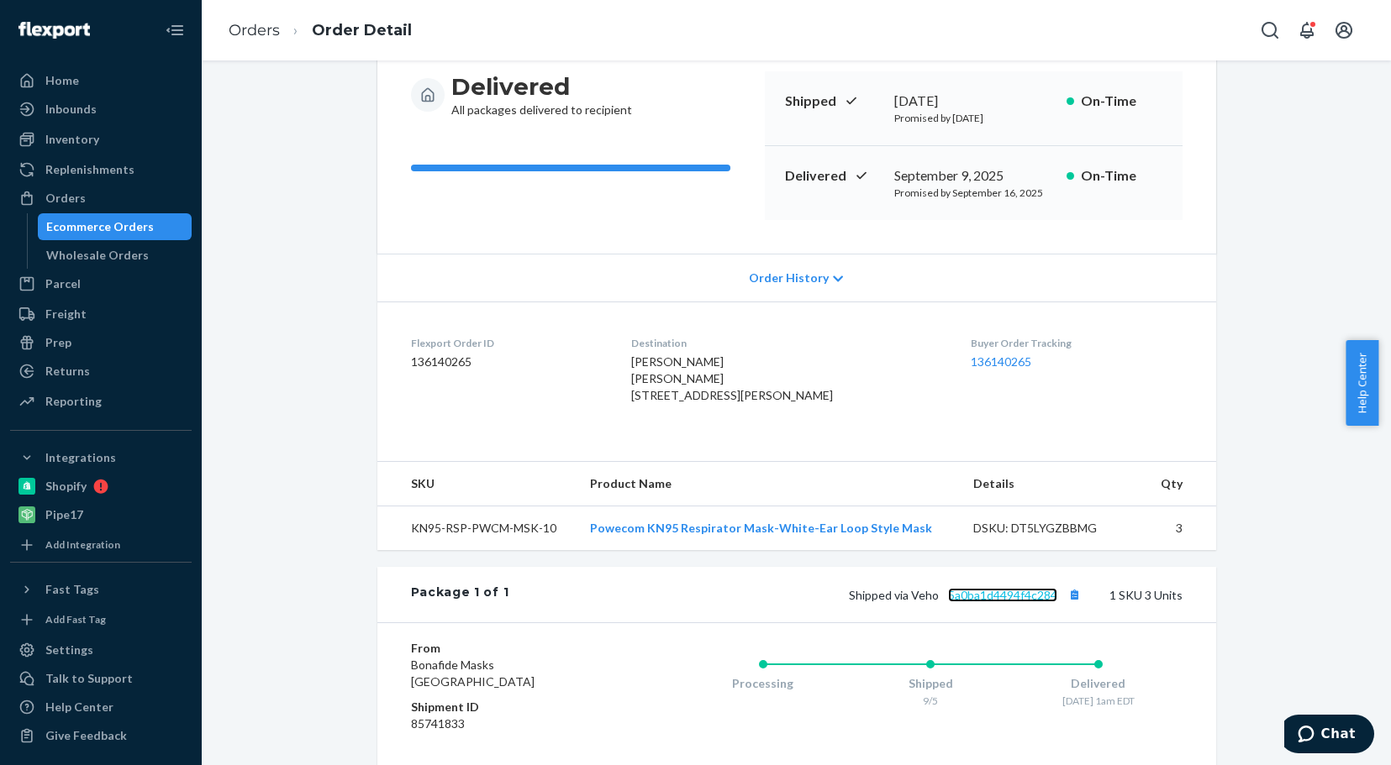
click at [981, 602] on link "5a0ba1d4494f4c284" at bounding box center [1002, 595] width 109 height 14
click at [69, 197] on div "Orders" at bounding box center [65, 198] width 40 height 17
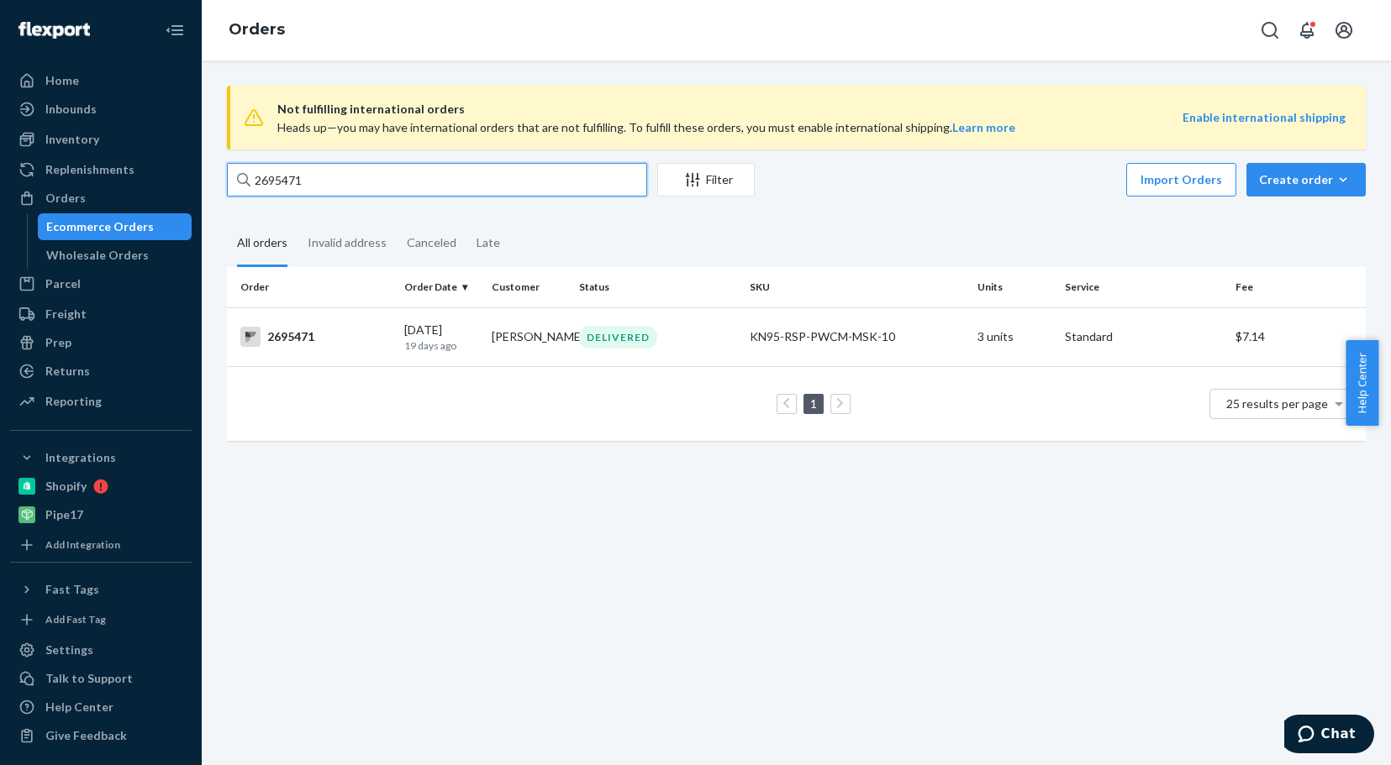
click at [328, 185] on input "2695471" at bounding box center [437, 180] width 420 height 34
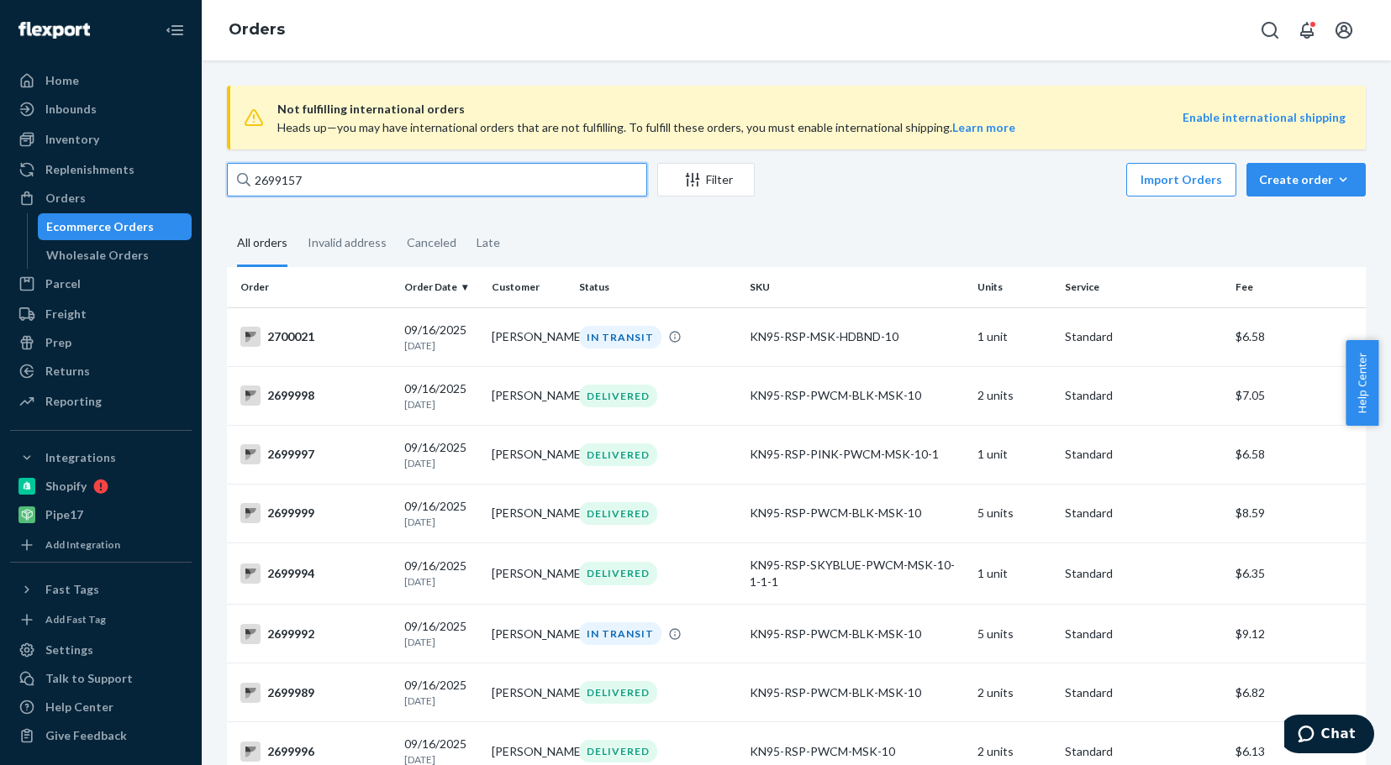
type input "2699157"
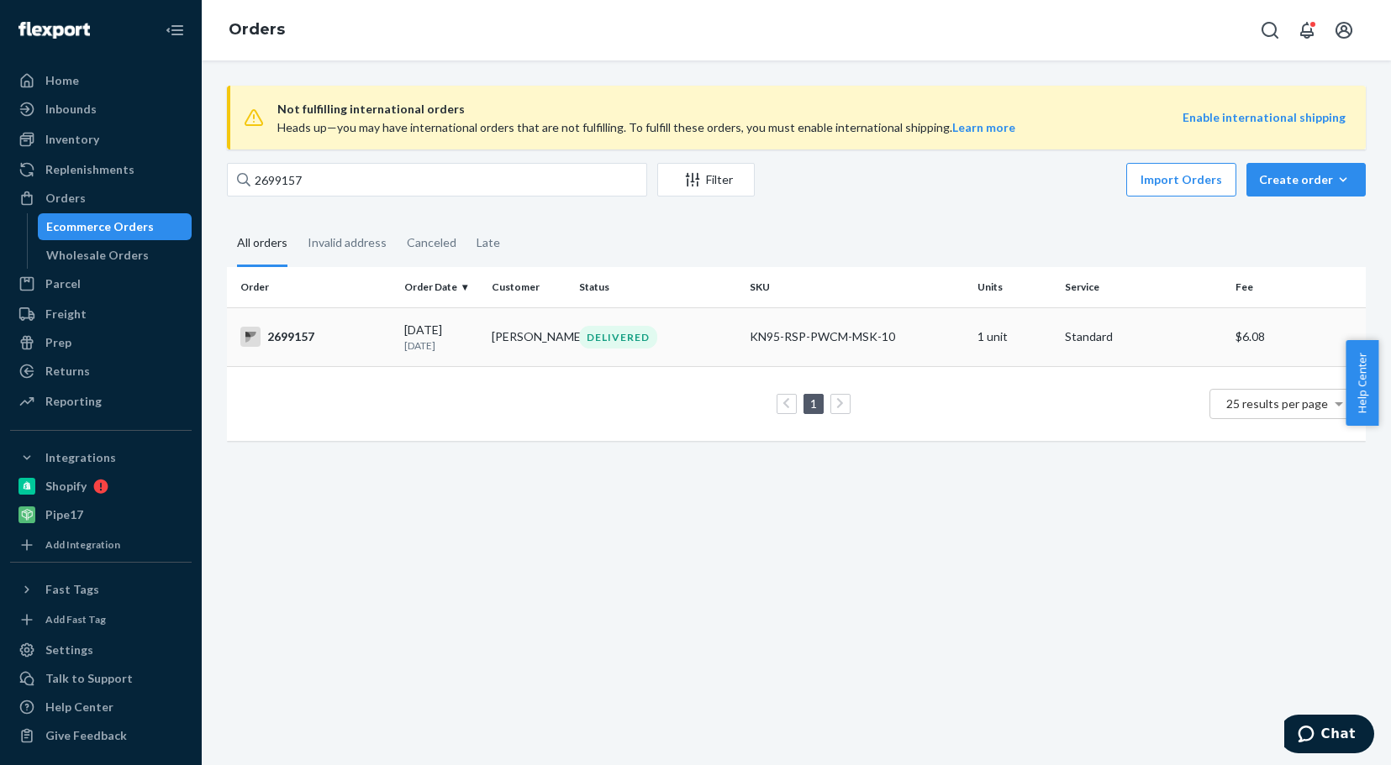
click at [297, 340] on div "2699157" at bounding box center [315, 337] width 150 height 20
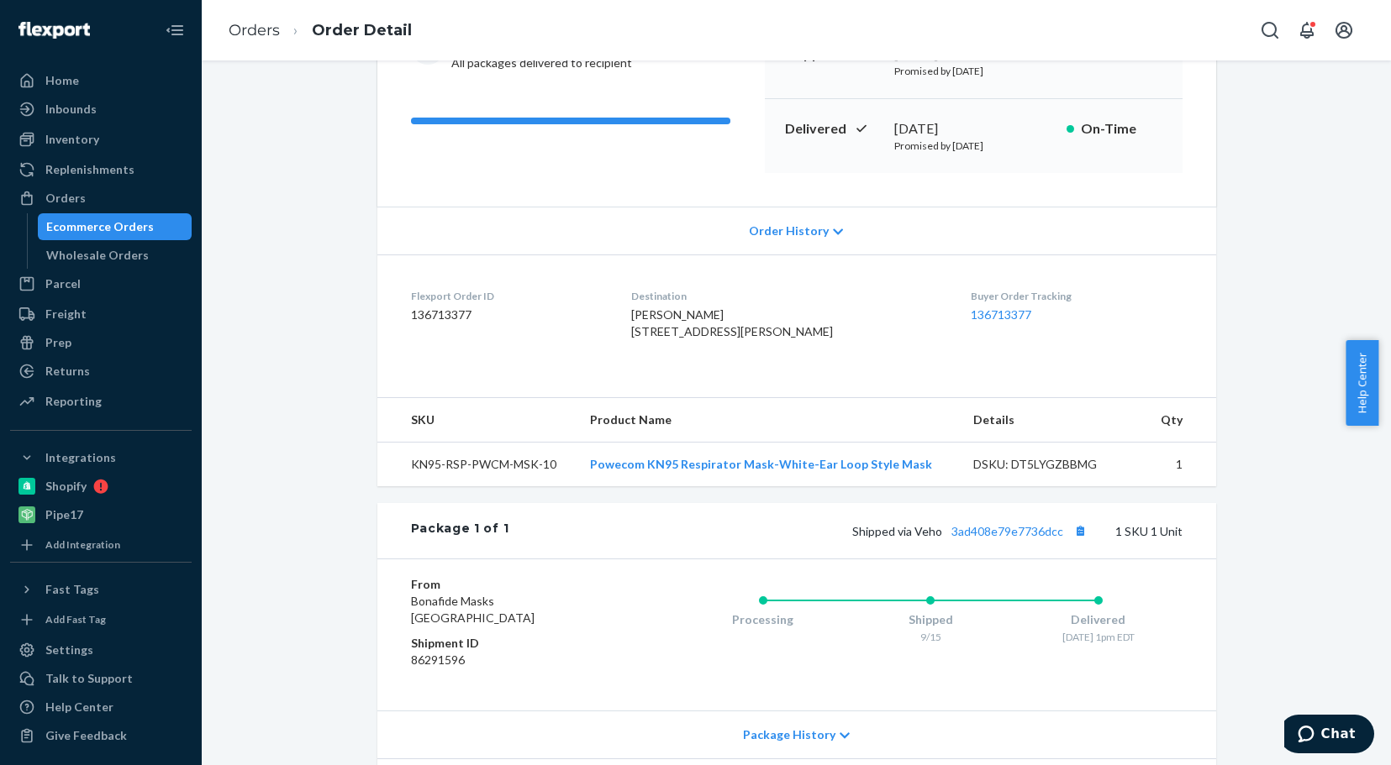
scroll to position [252, 0]
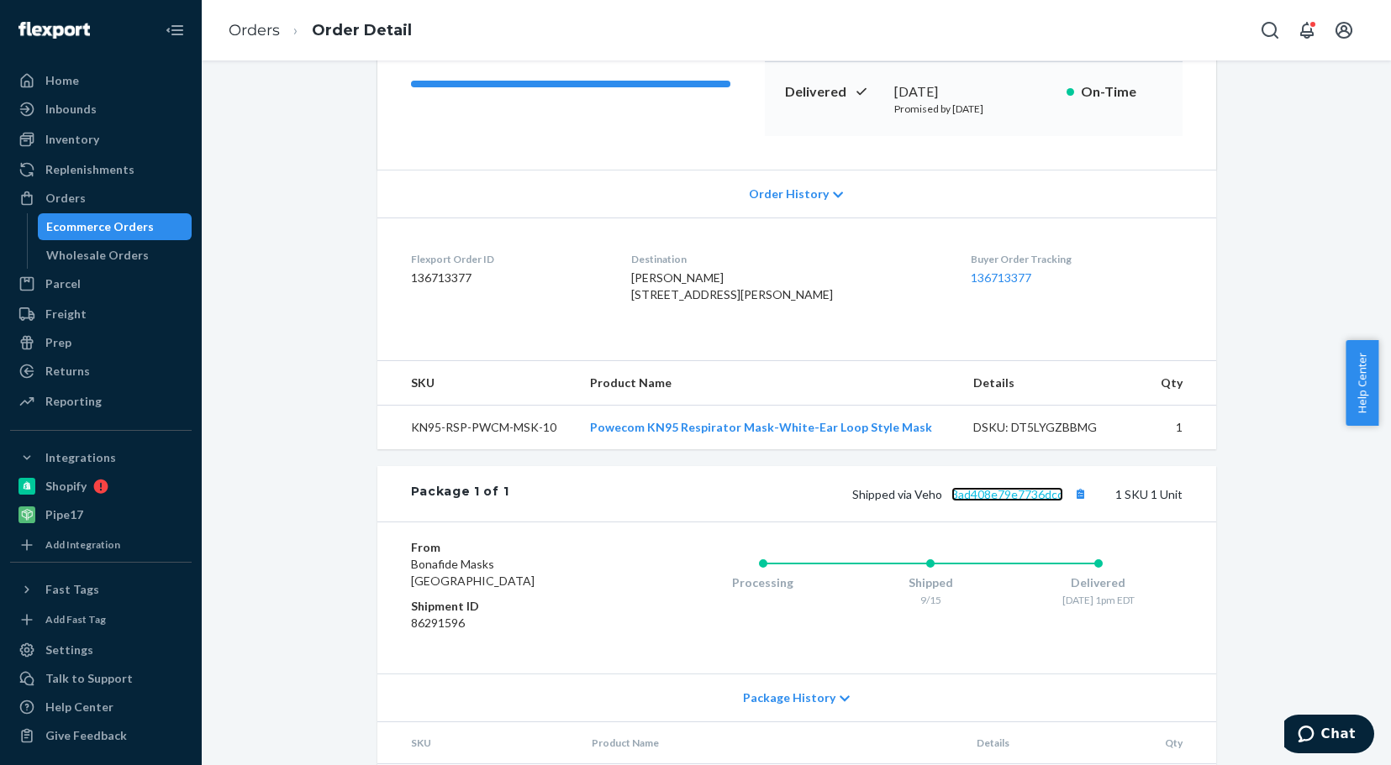
click at [986, 502] on link "3ad408e79e7736dcc" at bounding box center [1007, 494] width 112 height 14
click at [76, 199] on div "Orders" at bounding box center [65, 198] width 40 height 17
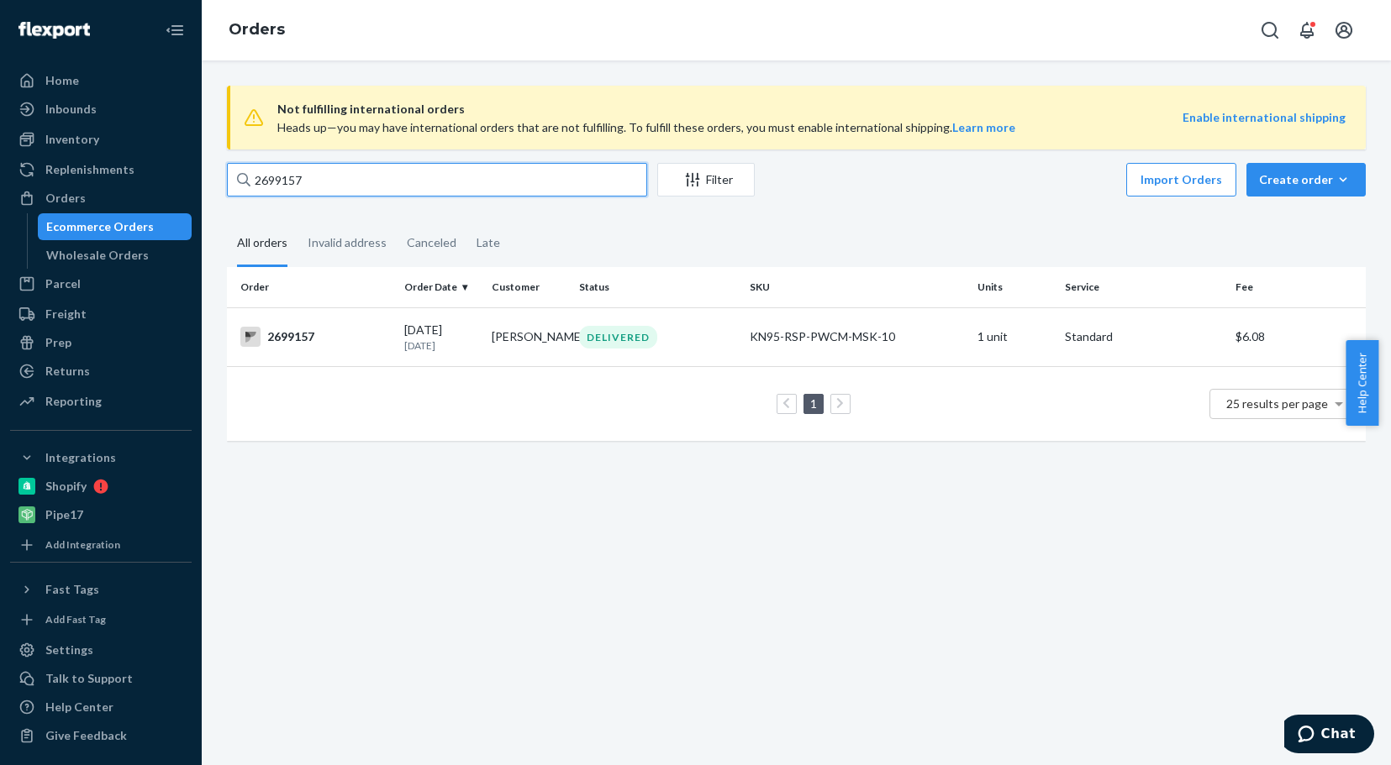
click at [326, 189] on input "2699157" at bounding box center [437, 180] width 420 height 34
type input "2"
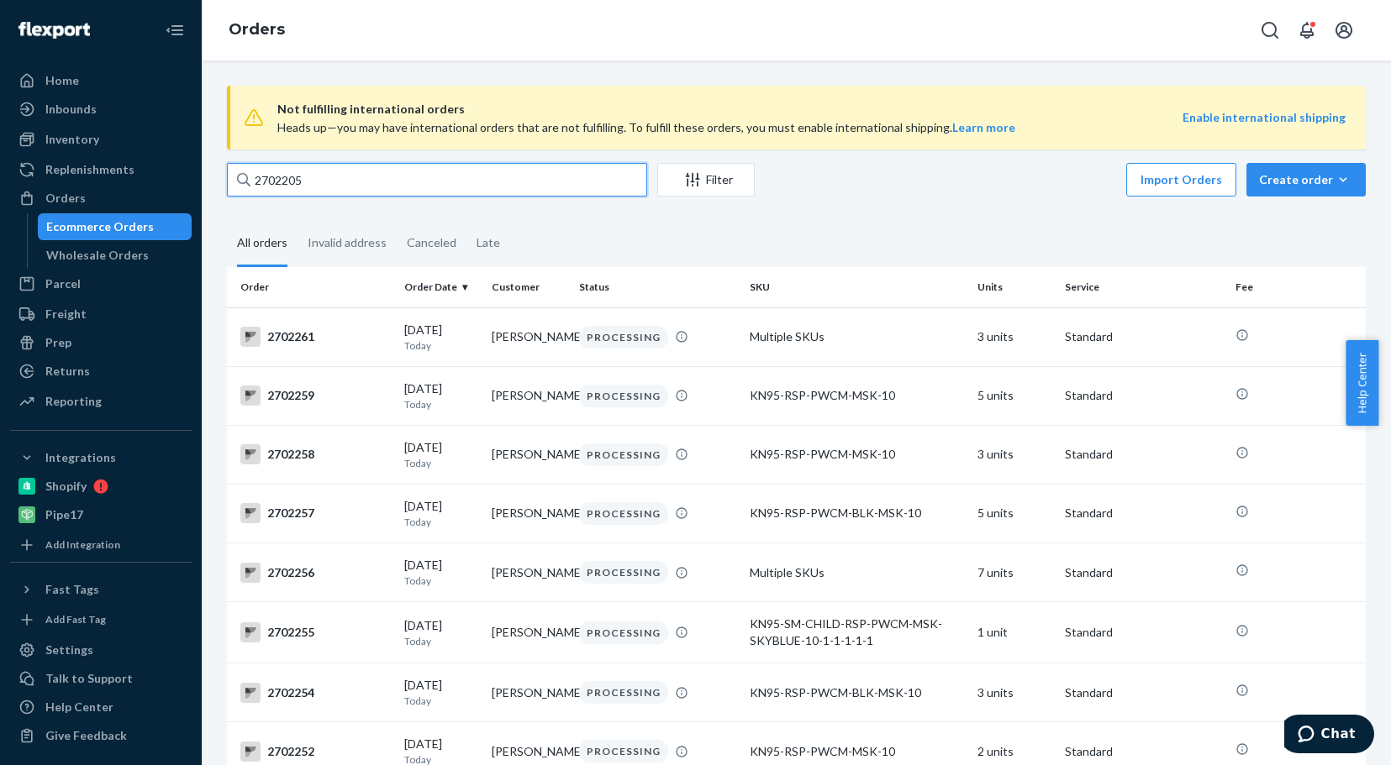
type input "2702205"
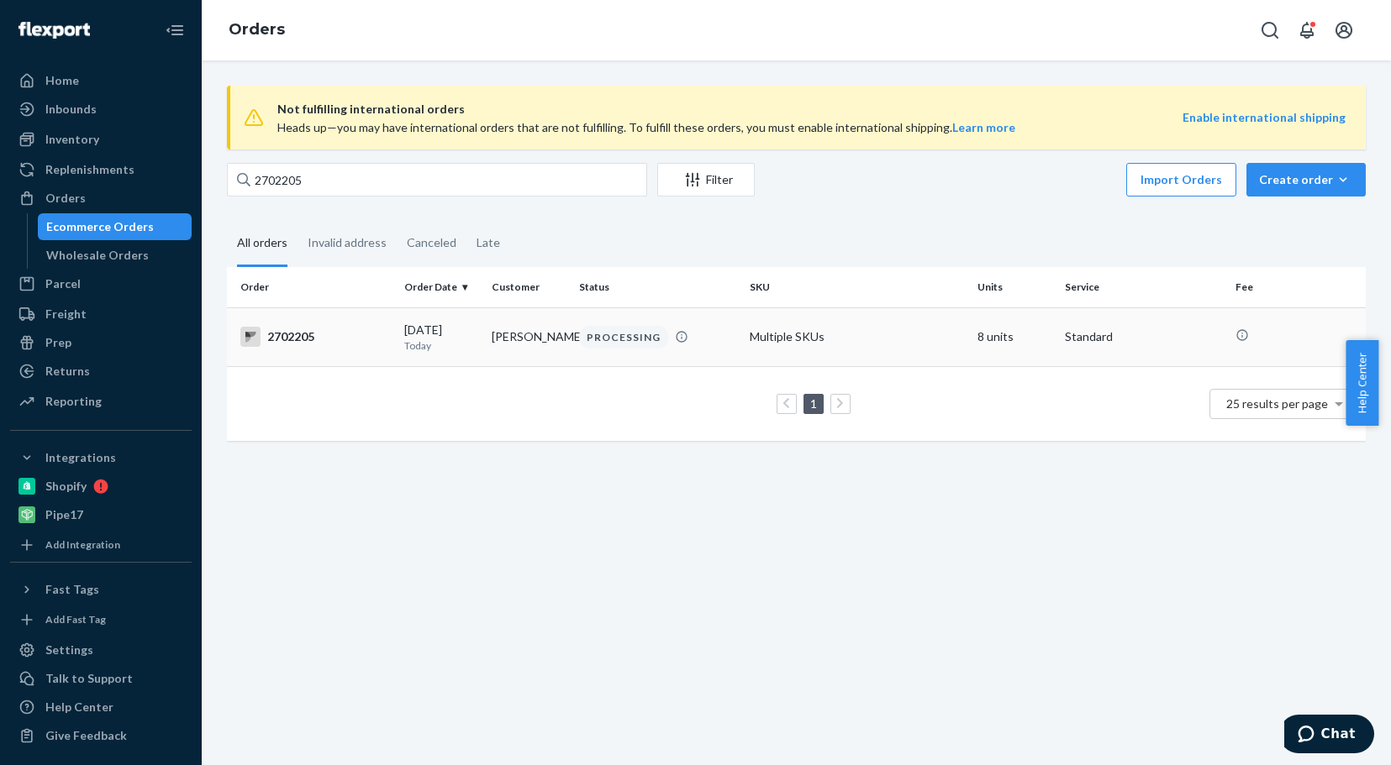
click at [297, 338] on div "2702205" at bounding box center [315, 337] width 150 height 20
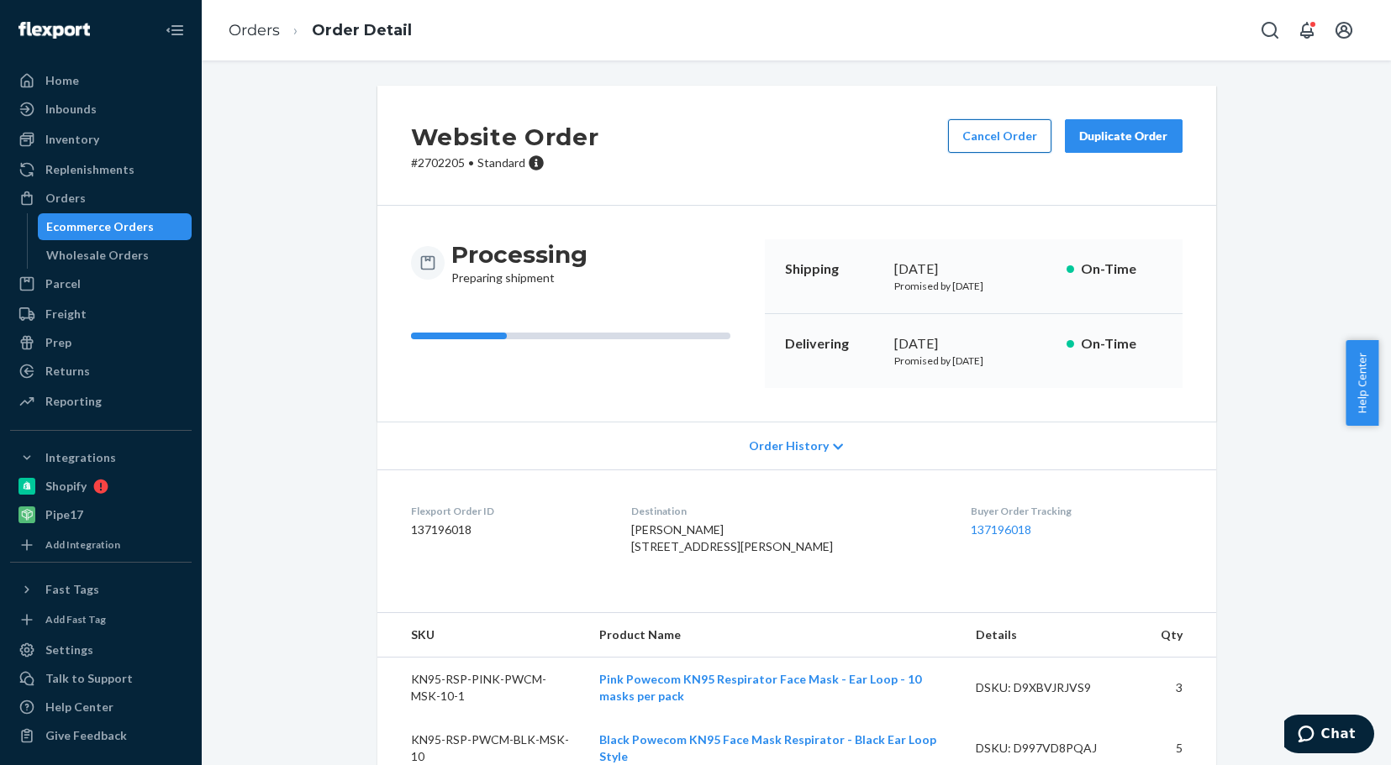
click at [970, 140] on button "Cancel Order" at bounding box center [999, 136] width 103 height 34
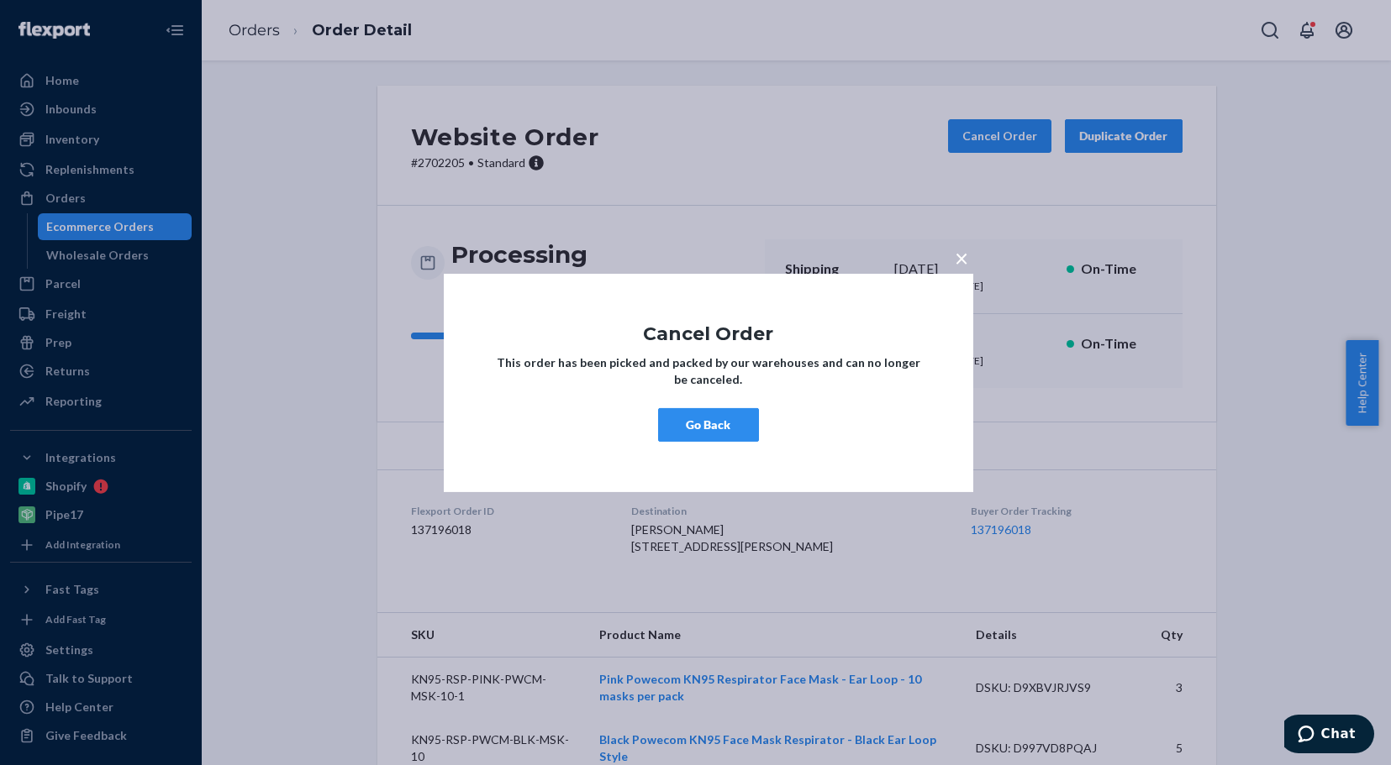
click at [956, 252] on span "×" at bounding box center [961, 257] width 13 height 29
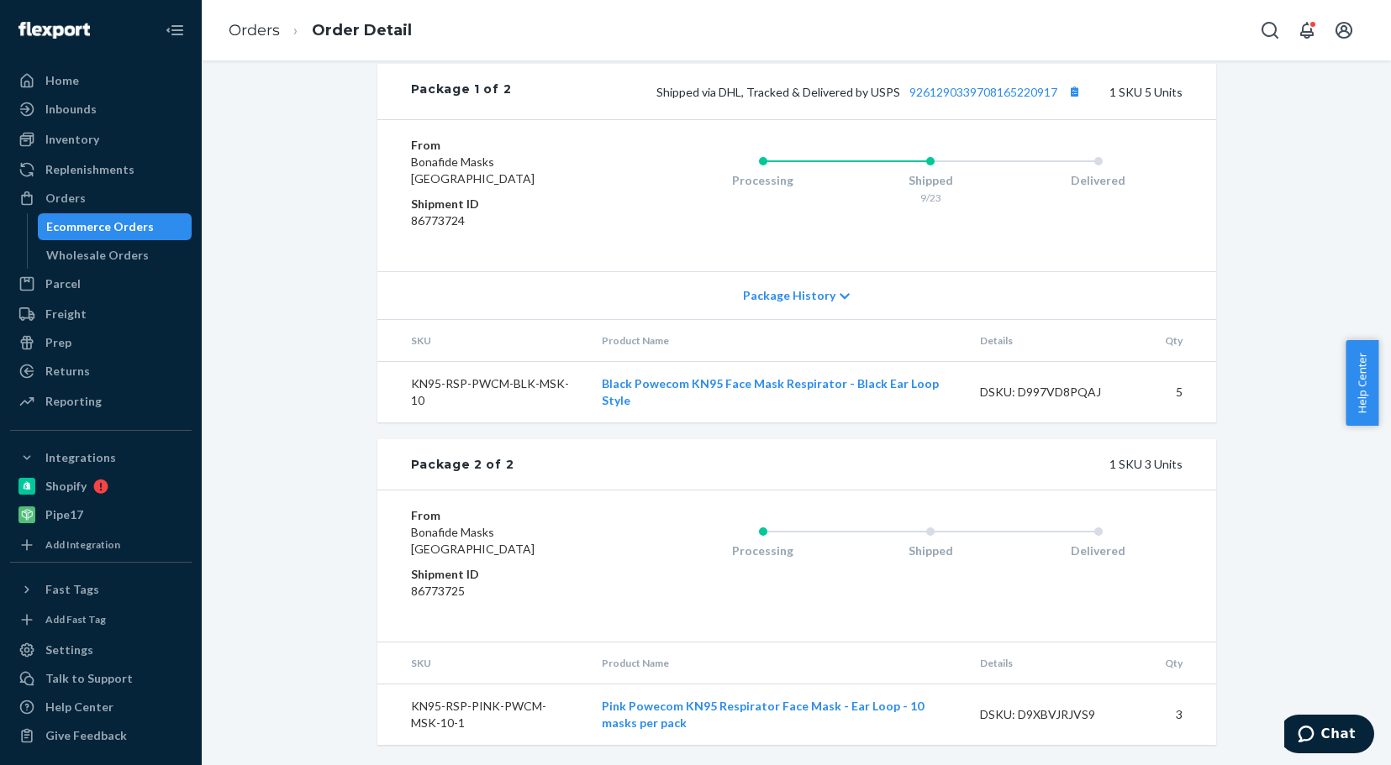
scroll to position [765, 0]
click at [550, 455] on div "Package 2 of 2 1 SKU 3 Units" at bounding box center [796, 464] width 839 height 50
